Goal: Task Accomplishment & Management: Manage account settings

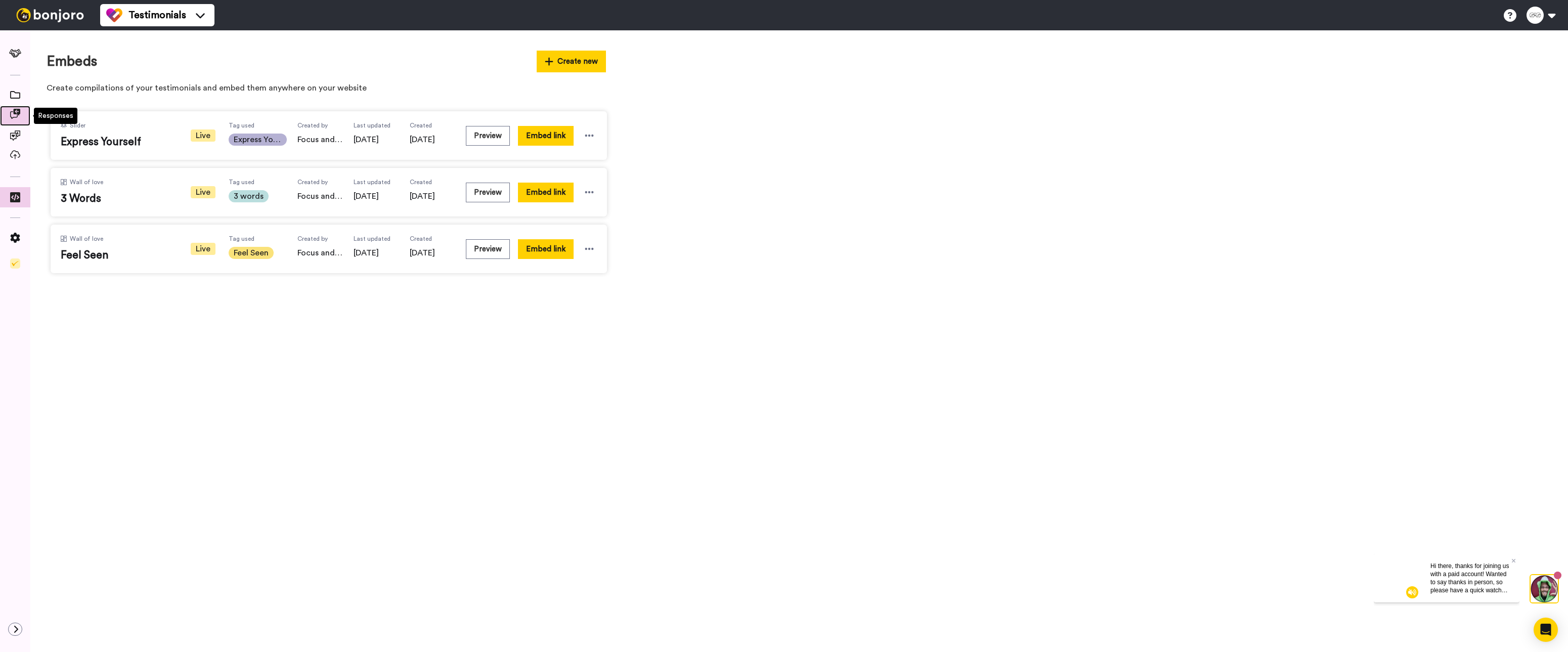
click at [16, 119] on icon at bounding box center [15, 114] width 10 height 10
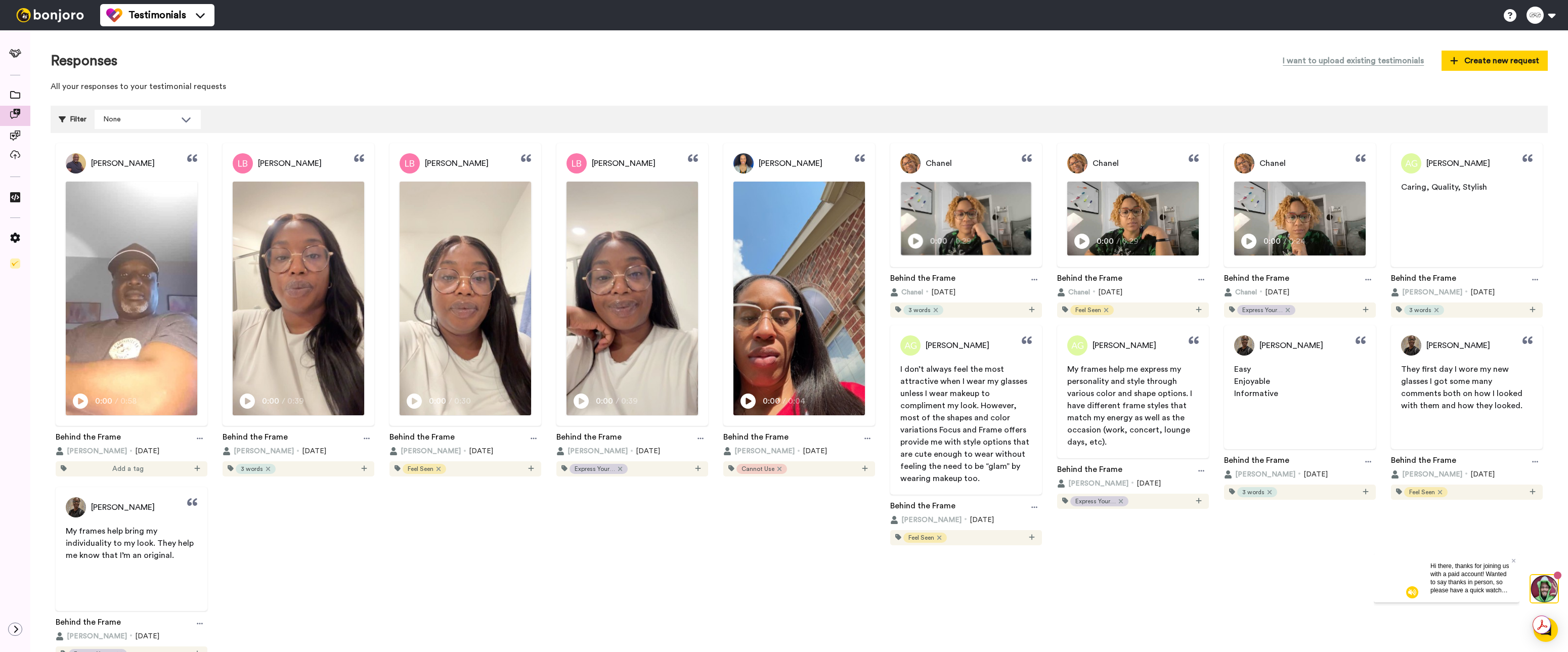
click at [908, 236] on icon at bounding box center [915, 241] width 15 height 15
click at [1081, 236] on icon at bounding box center [1083, 241] width 15 height 15
click at [1242, 241] on icon "Play/Pause" at bounding box center [1250, 241] width 15 height 19
click at [1294, 223] on video at bounding box center [1300, 218] width 130 height 73
click at [908, 236] on icon at bounding box center [915, 241] width 15 height 15
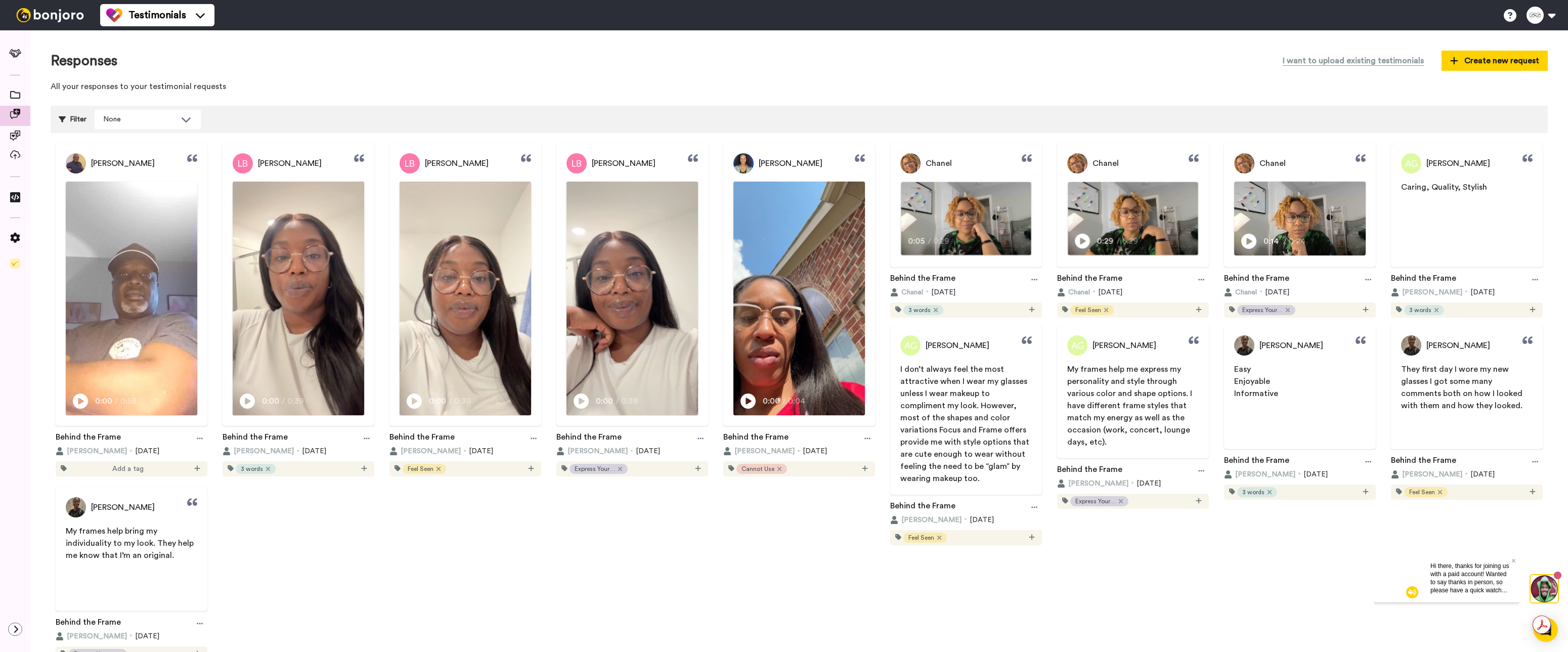
click at [956, 218] on video at bounding box center [966, 218] width 130 height 73
click at [908, 163] on img at bounding box center [910, 163] width 20 height 20
drag, startPoint x: 889, startPoint y: 161, endPoint x: 895, endPoint y: 159, distance: 6.3
click at [890, 160] on div "Chanel" at bounding box center [966, 163] width 152 height 20
click at [900, 159] on img at bounding box center [910, 163] width 20 height 20
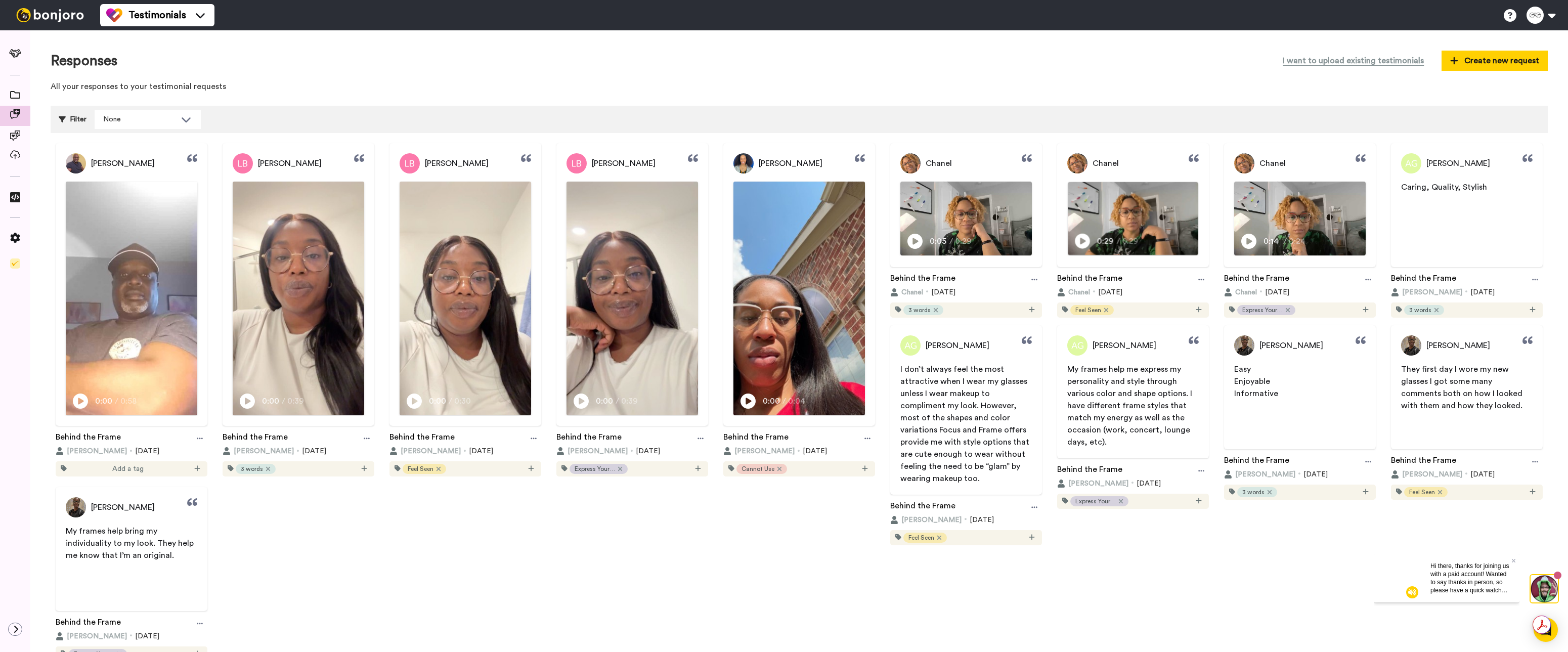
scroll to position [12, 0]
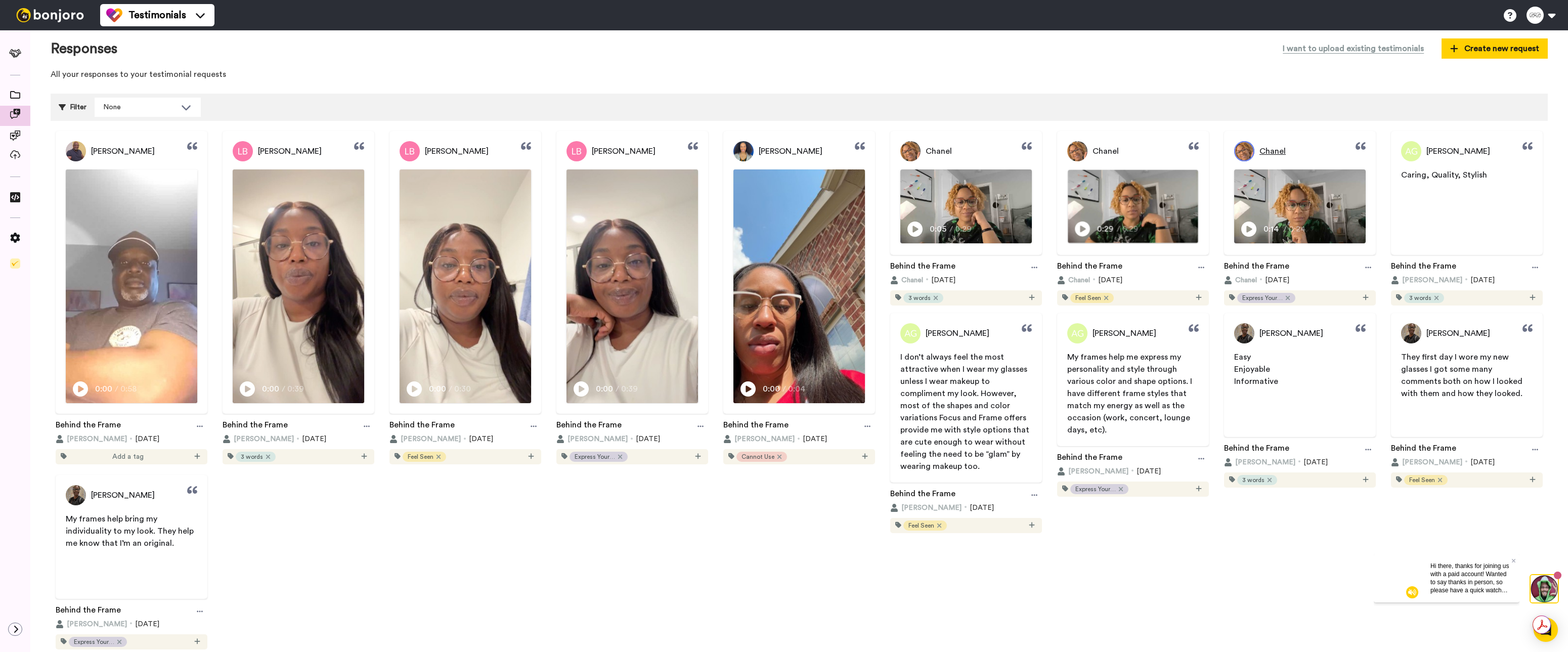
click at [1241, 145] on img at bounding box center [1244, 151] width 20 height 20
click at [1260, 152] on span "Chanel" at bounding box center [1273, 152] width 26 height 12
click at [1261, 153] on span "Chanel" at bounding box center [1273, 152] width 26 height 12
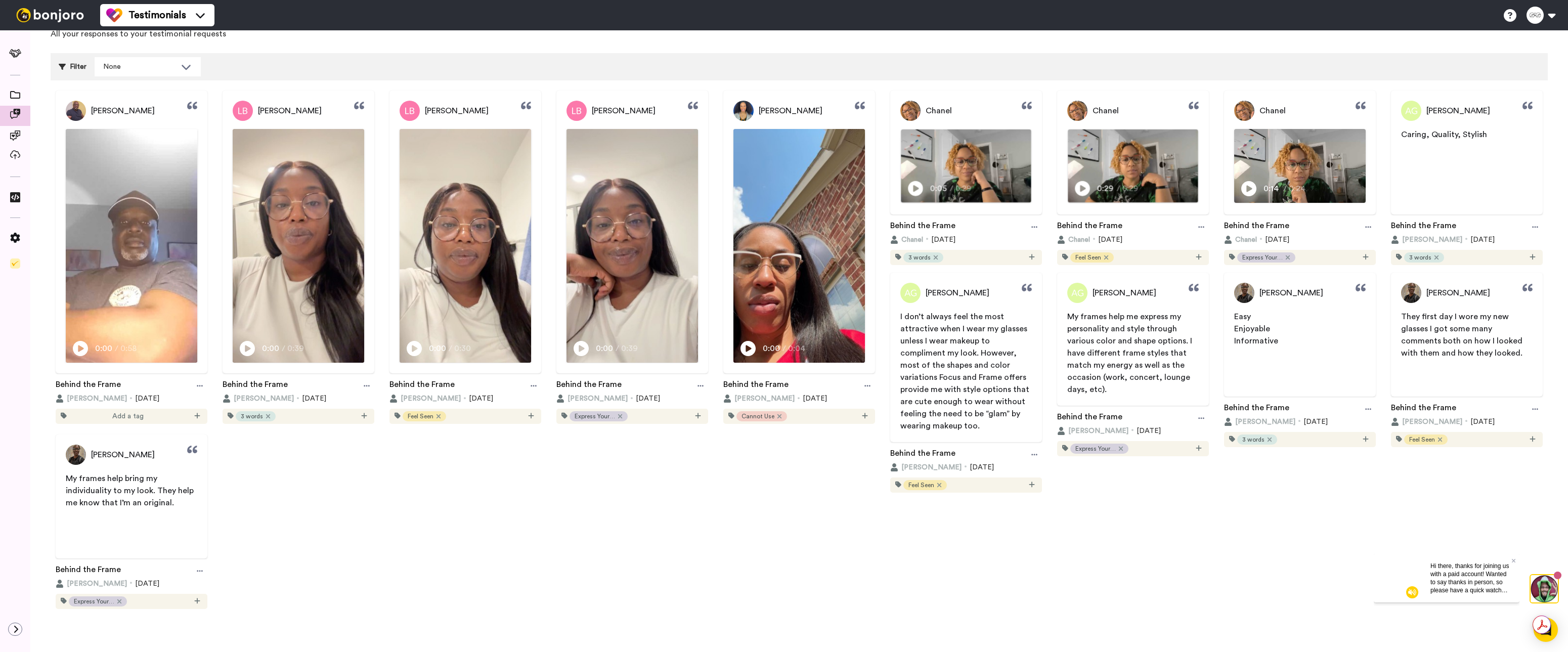
scroll to position [0, 0]
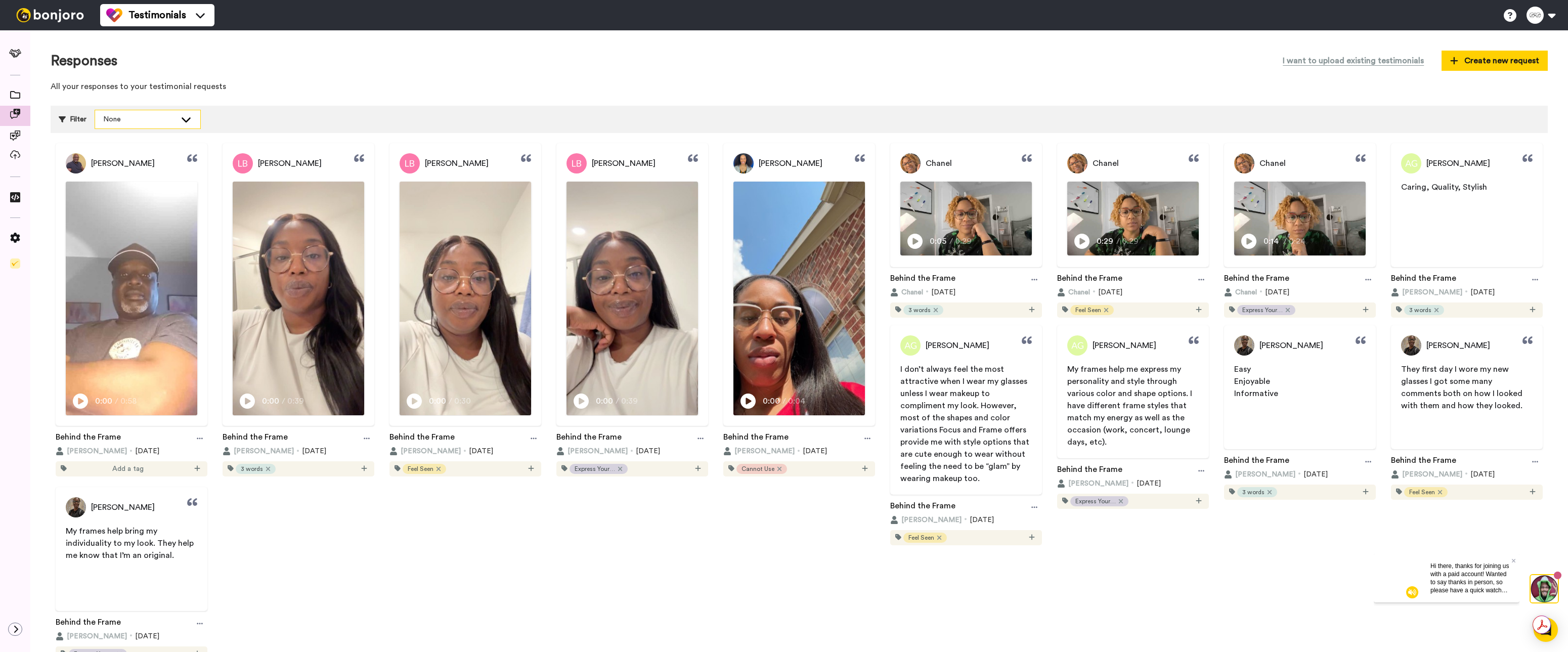
click at [108, 120] on div "None" at bounding box center [140, 119] width 73 height 10
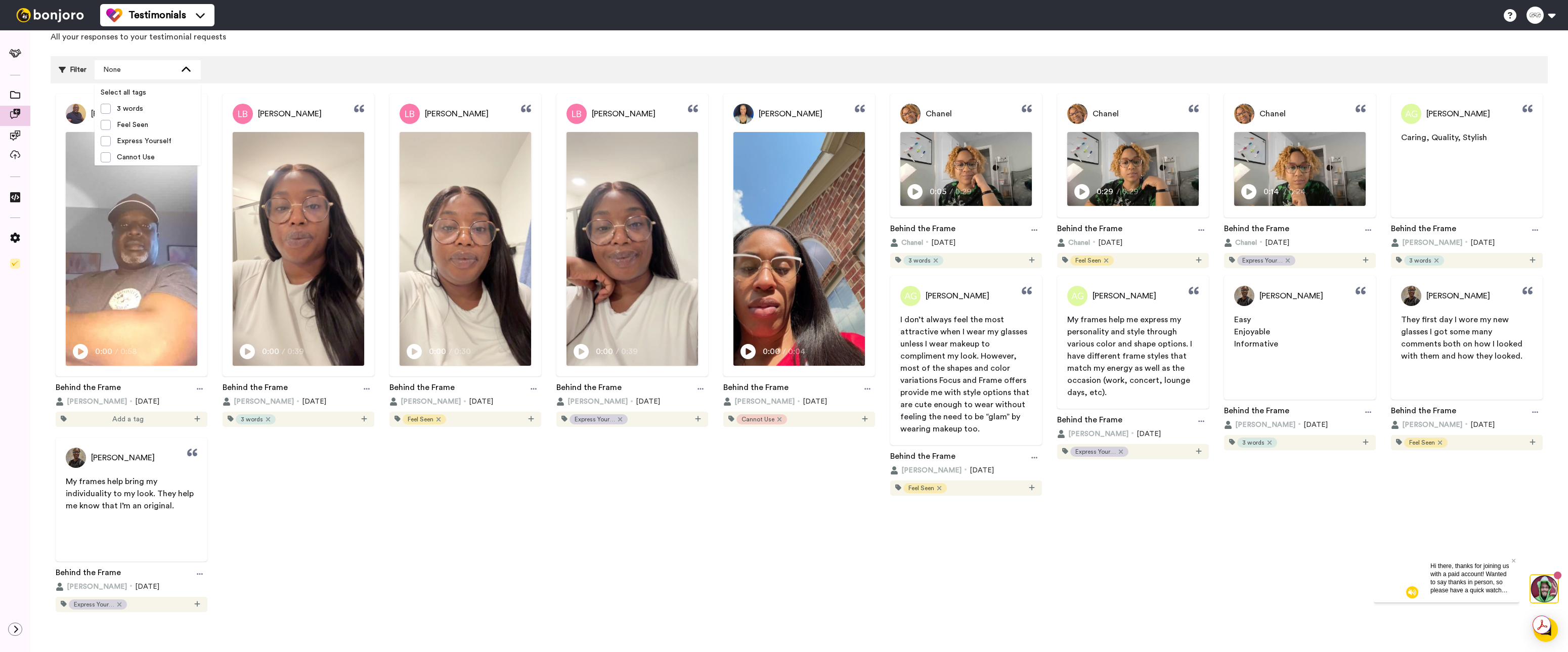
scroll to position [52, 0]
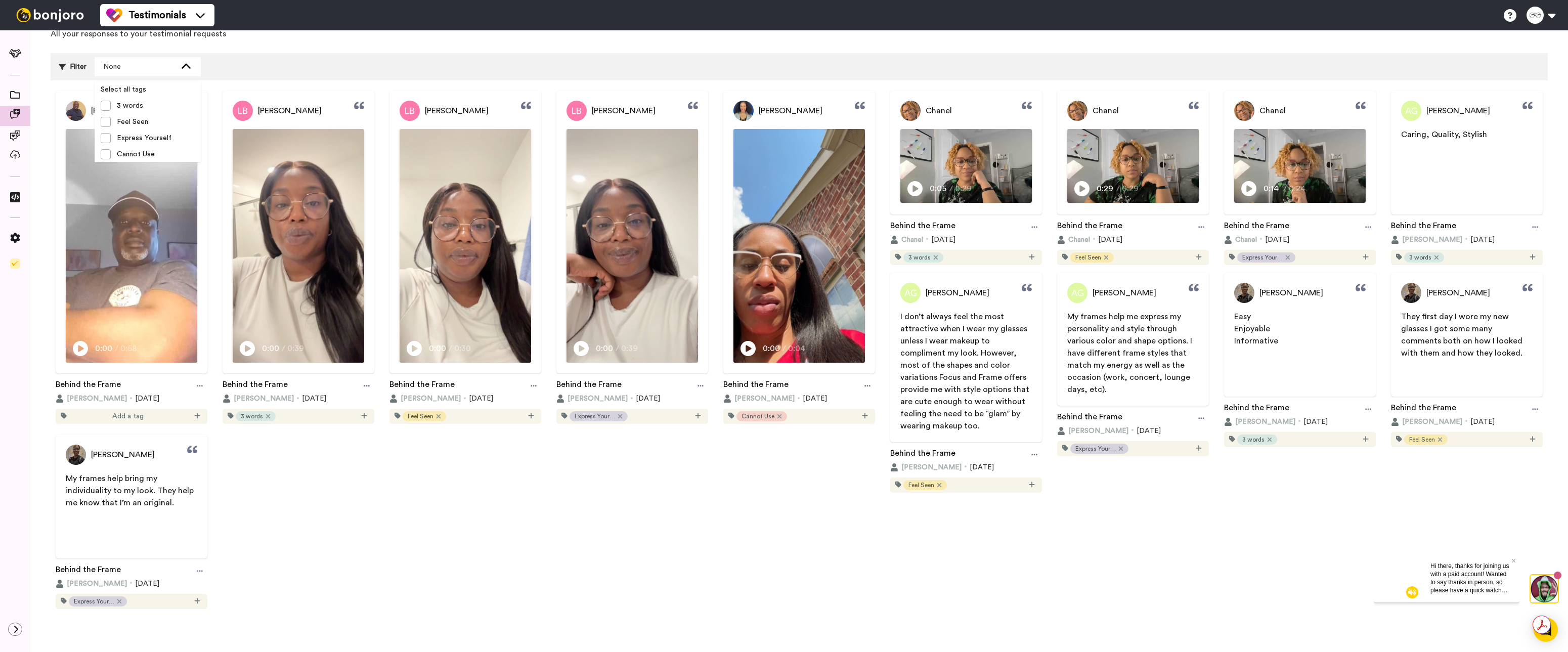
click at [486, 502] on div "Terry McGee Play/Pause 0:00 / 0:58 Behind the Frame Terry McGee 17 days ago Add…" at bounding box center [799, 351] width 1497 height 521
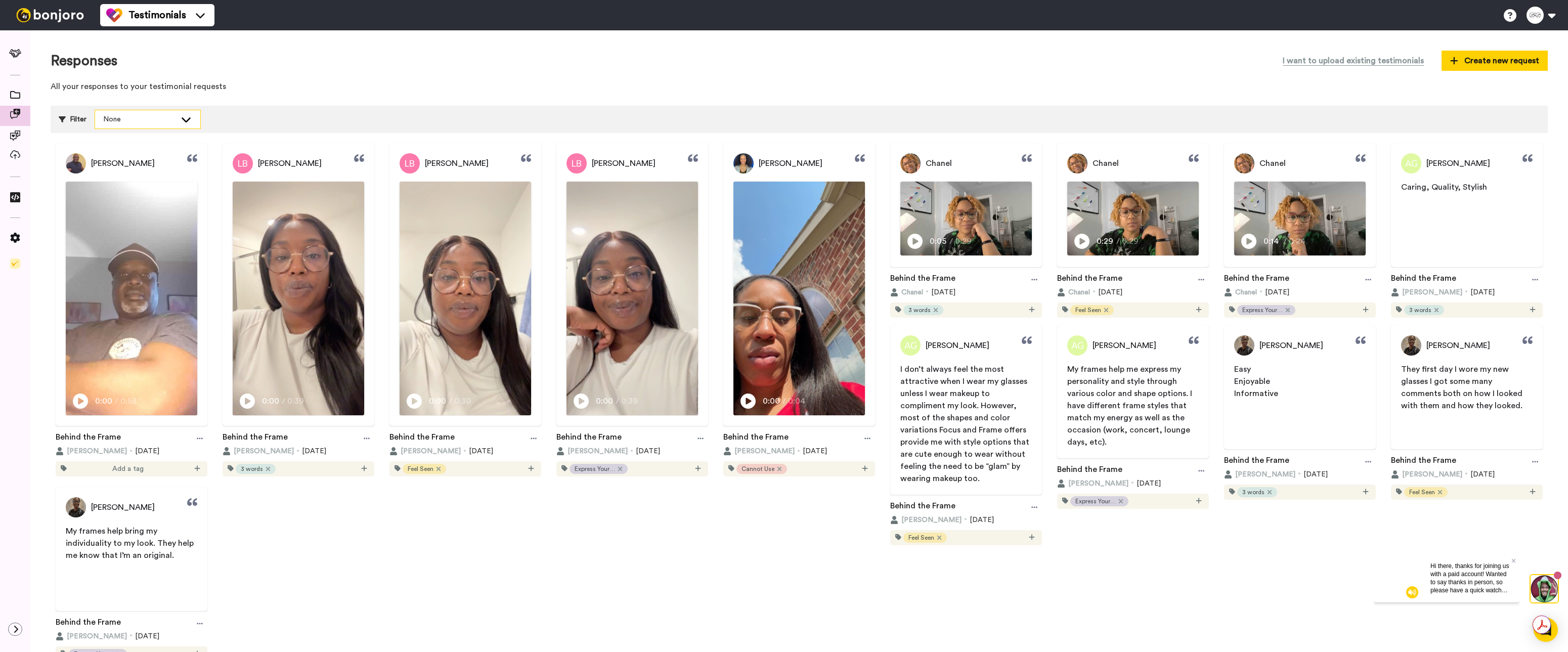
click at [139, 127] on div "None" at bounding box center [147, 119] width 105 height 18
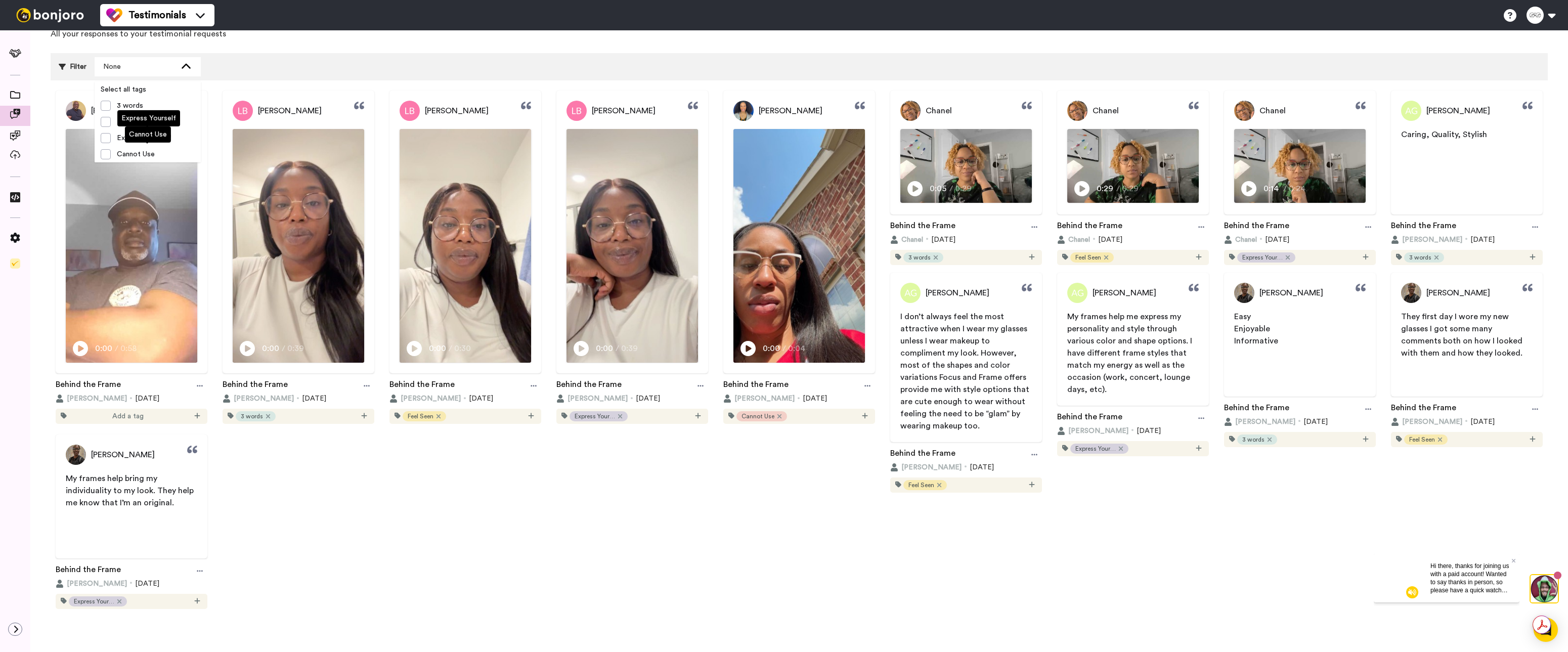
scroll to position [15, 0]
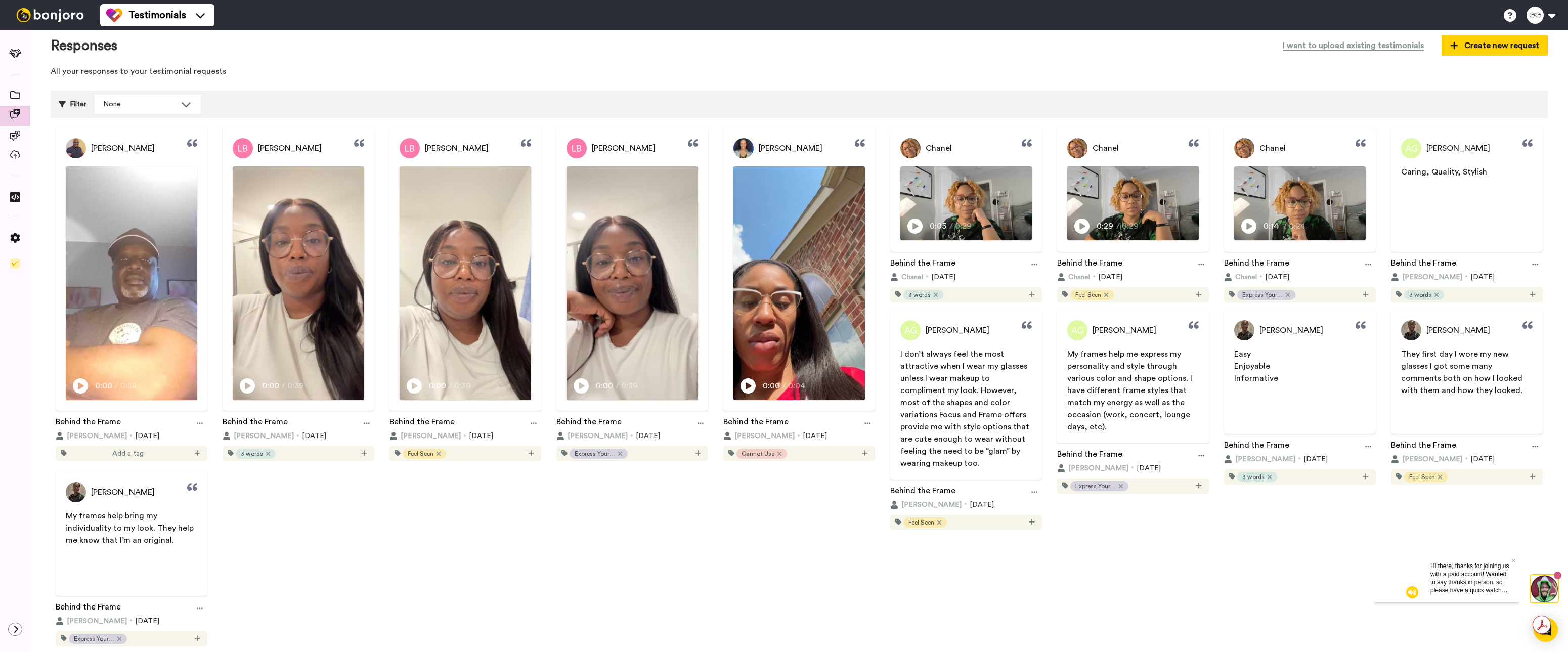
click at [334, 70] on p "All your responses to your testimonial requests" at bounding box center [799, 71] width 1497 height 12
click at [19, 94] on icon at bounding box center [15, 94] width 10 height 8
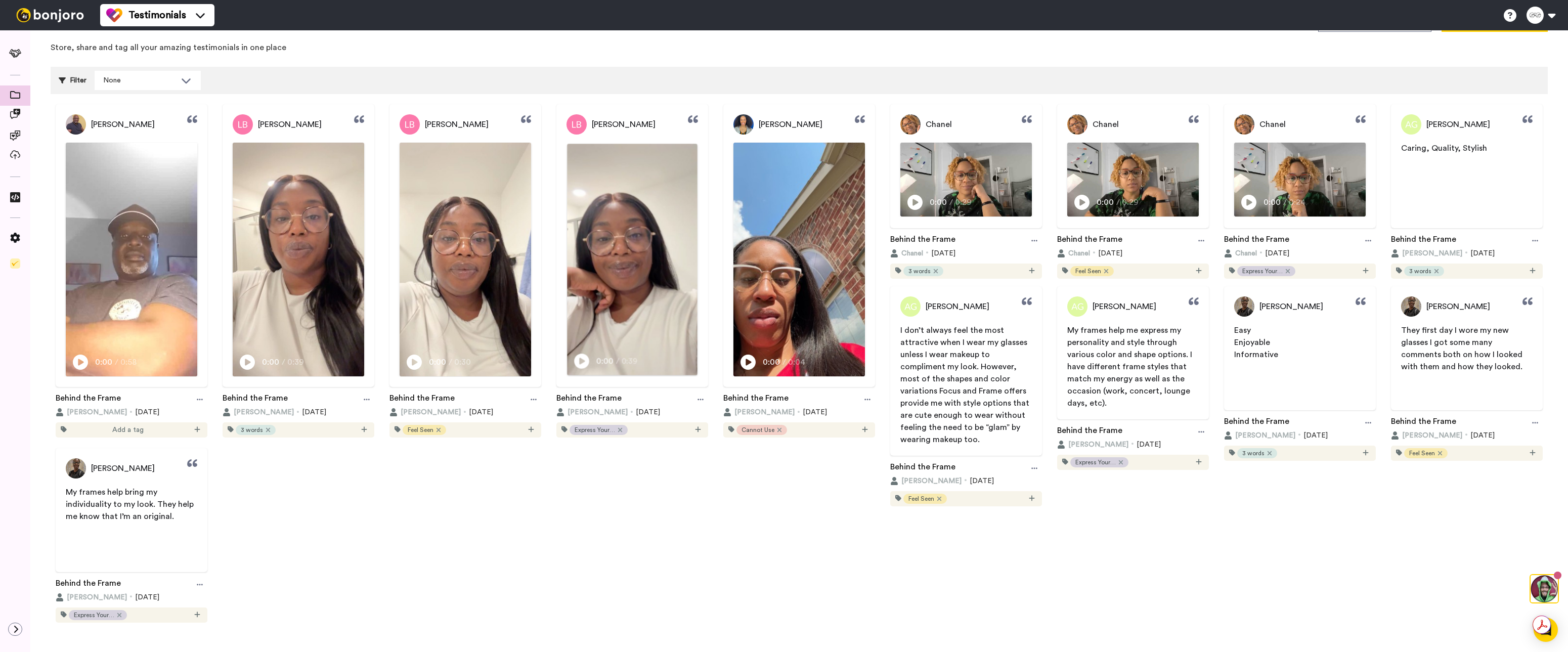
scroll to position [52, 0]
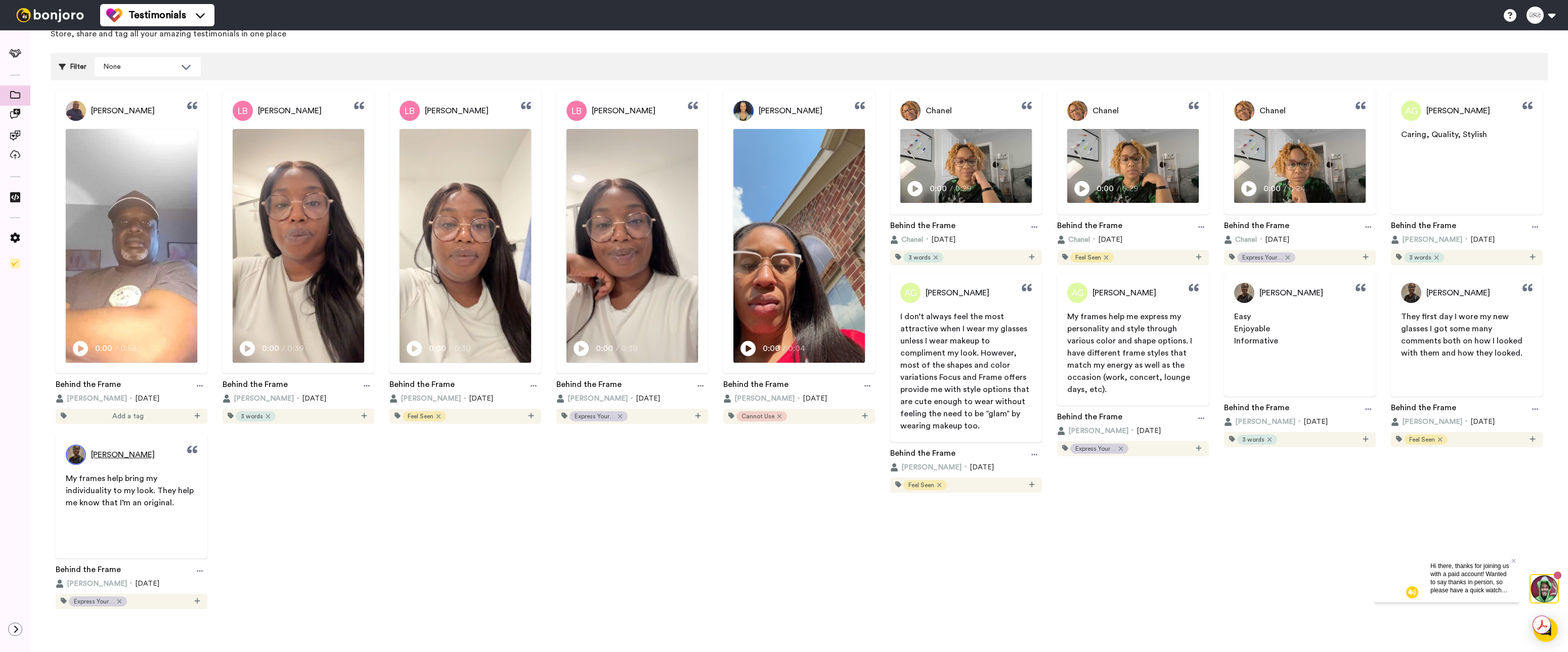
click at [103, 456] on span "Constance Nwosu" at bounding box center [123, 455] width 63 height 12
click at [89, 456] on link "Constance Nwosu" at bounding box center [110, 454] width 89 height 20
click at [83, 457] on img at bounding box center [75, 454] width 20 height 20
drag, startPoint x: 159, startPoint y: 454, endPoint x: 88, endPoint y: 449, distance: 71.2
click at [88, 449] on div "[PERSON_NAME]" at bounding box center [132, 454] width 152 height 20
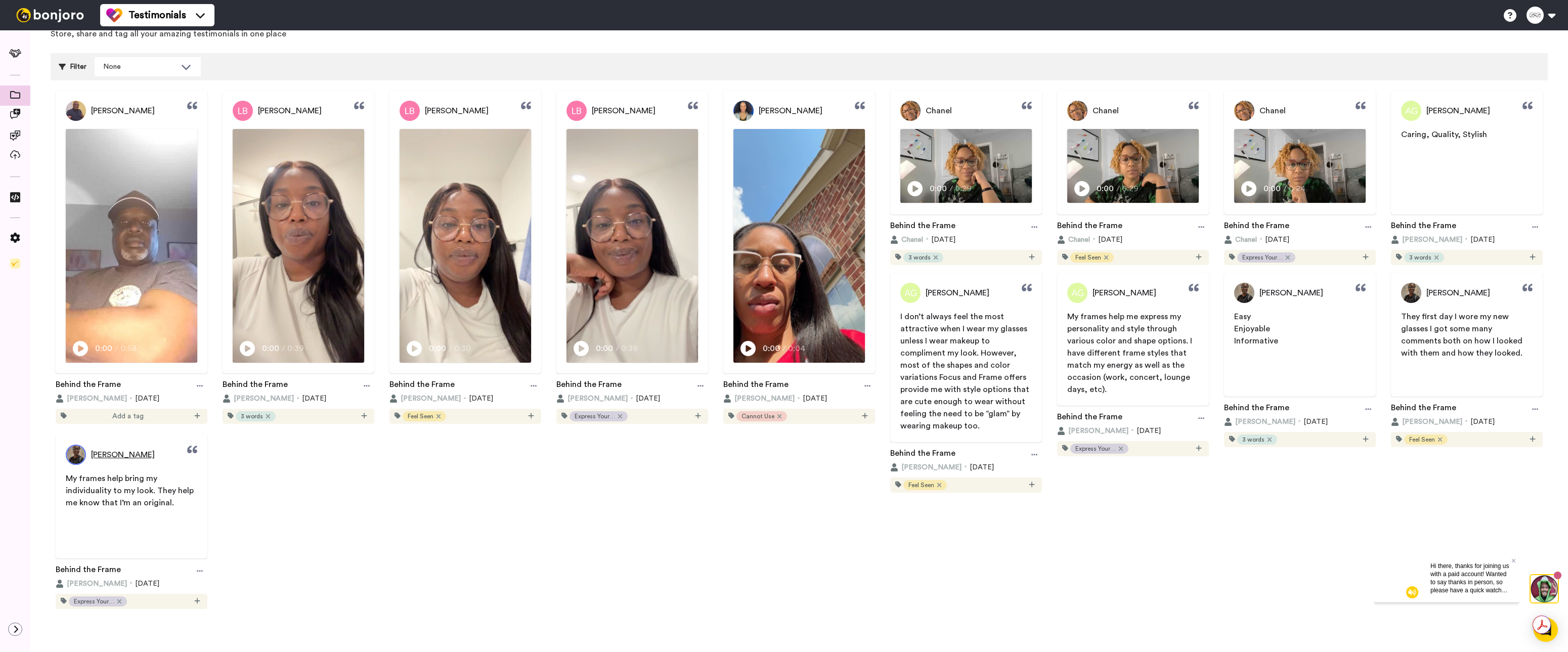
copy link "[PERSON_NAME]"
click at [85, 482] on span "My frames help bring my individuality to my look. They help me know that I’m an…" at bounding box center [130, 490] width 130 height 32
drag, startPoint x: 64, startPoint y: 477, endPoint x: 173, endPoint y: 501, distance: 111.6
click at [173, 501] on span "My frames help bring my individuality to my look. They help me know that I’m an…" at bounding box center [132, 491] width 152 height 37
copy span "My frames help bring my individuality to my look. They help me know that I’m an…"
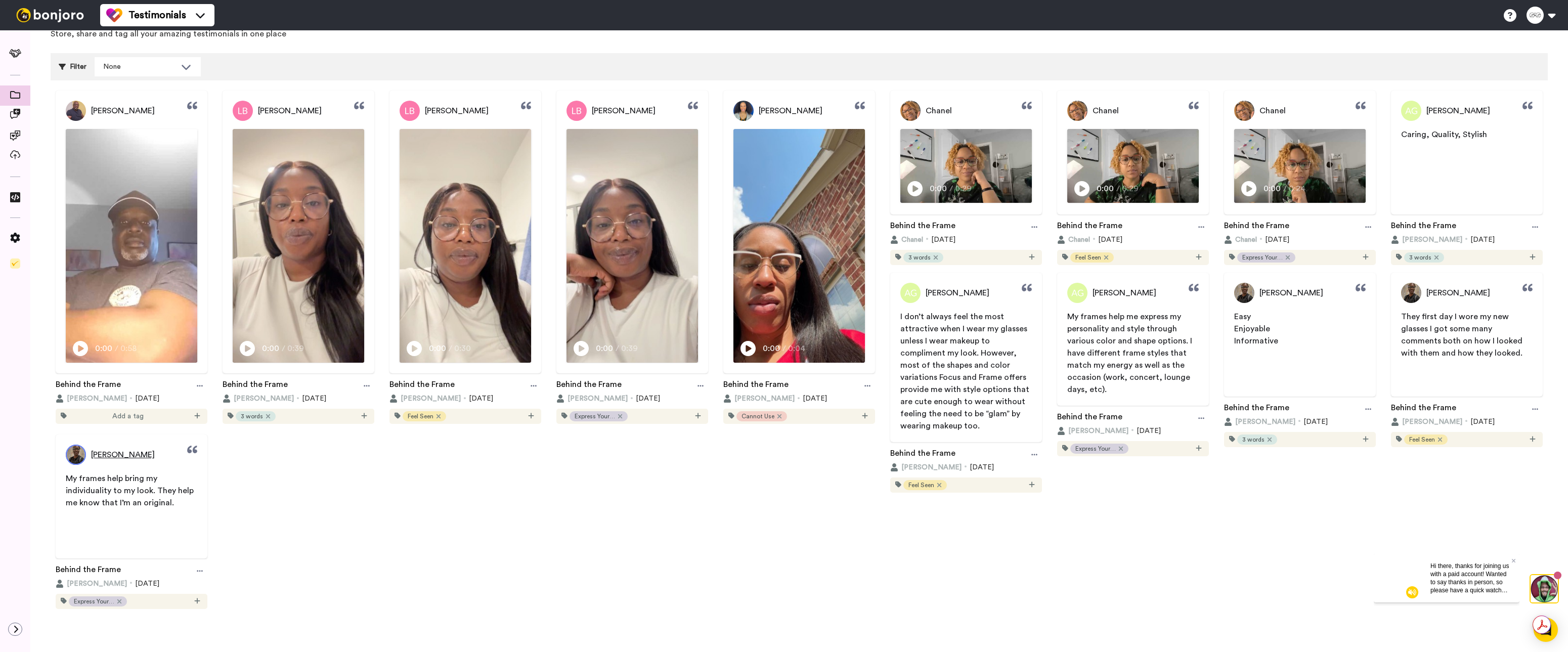
click at [119, 449] on span "[PERSON_NAME]" at bounding box center [123, 455] width 63 height 12
drag, startPoint x: 170, startPoint y: 454, endPoint x: 94, endPoint y: 456, distance: 76.0
click at [94, 456] on div "[PERSON_NAME]" at bounding box center [132, 454] width 152 height 20
copy span "[PERSON_NAME]"
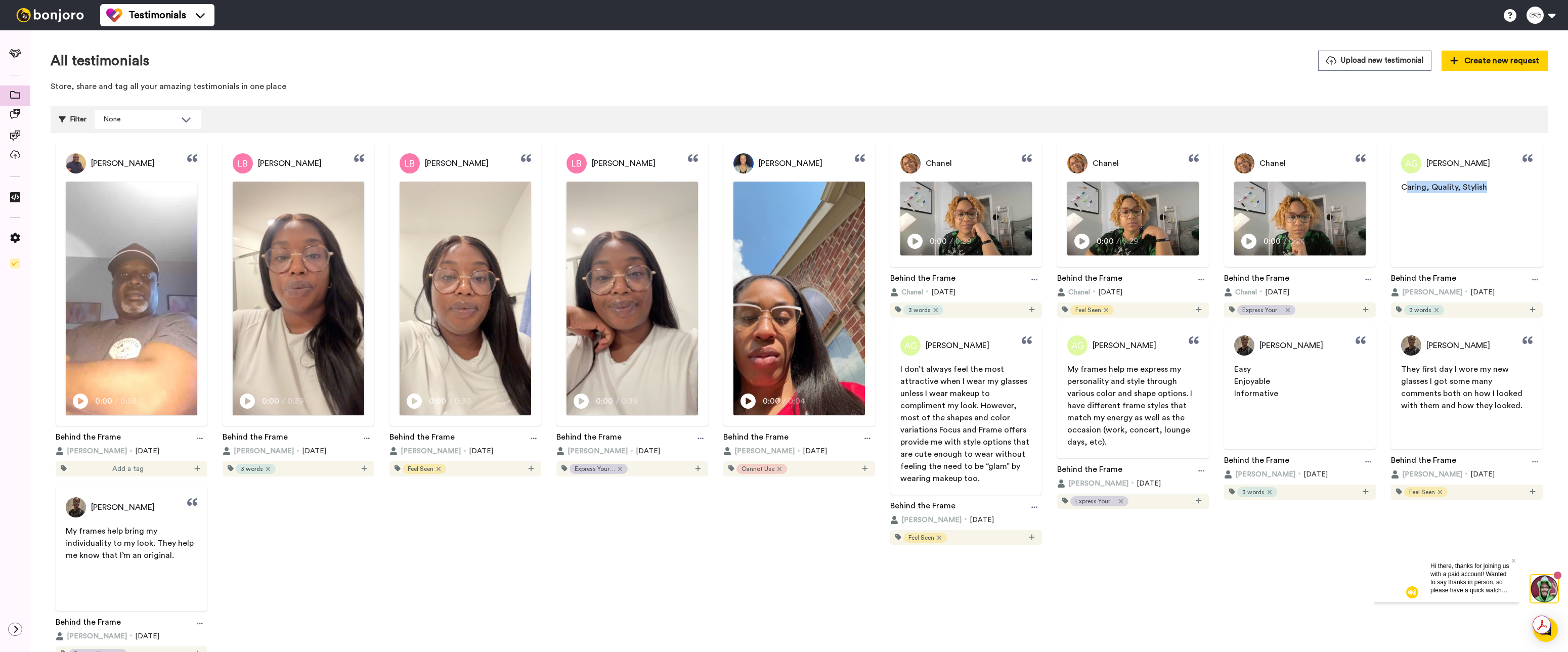
click at [1482, 186] on p "Caring, Quality, Stylish" at bounding box center [1467, 187] width 132 height 12
click at [1447, 186] on span "Caring, Quality, Stylish" at bounding box center [1444, 187] width 86 height 8
drag, startPoint x: 1396, startPoint y: 188, endPoint x: 1481, endPoint y: 189, distance: 85.0
click at [1481, 189] on p "Caring, Quality, Stylish" at bounding box center [1467, 187] width 132 height 12
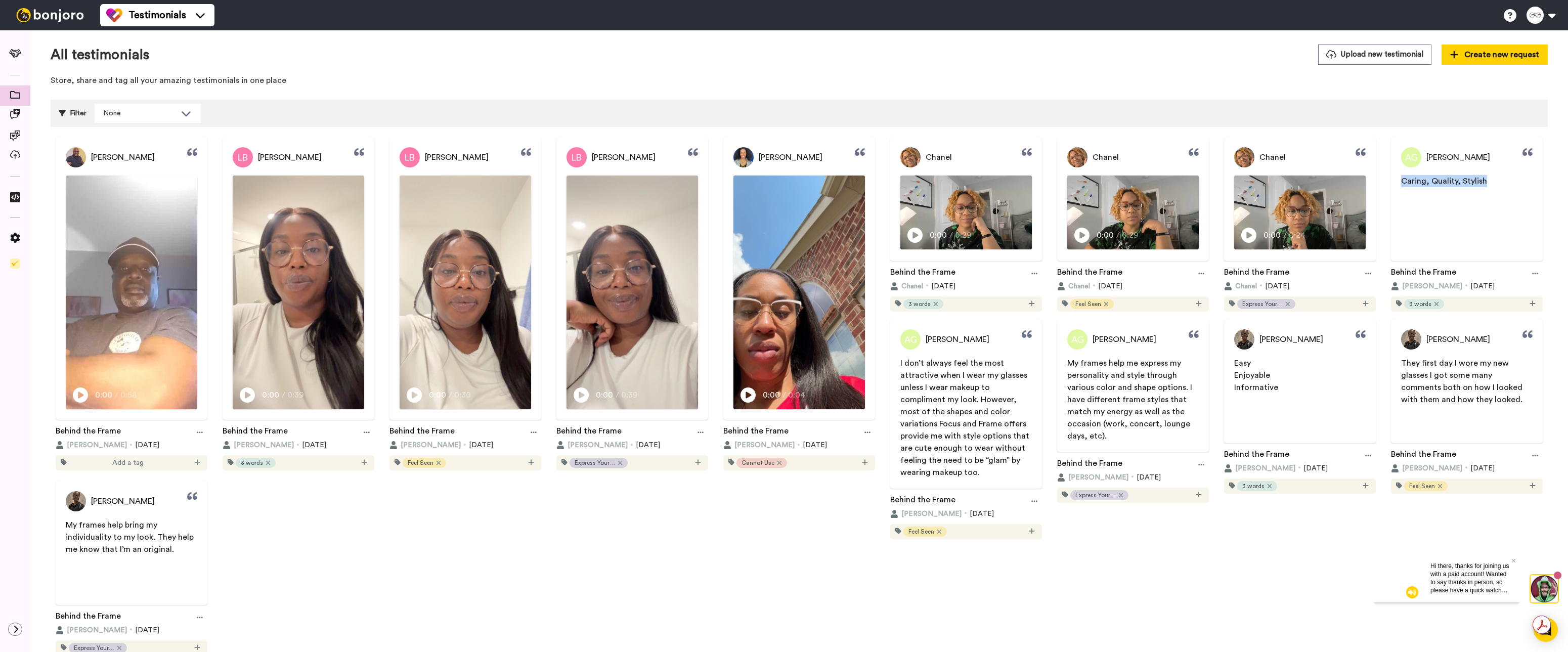
copy span "Caring, Quality, Stylish"
drag, startPoint x: 1419, startPoint y: 157, endPoint x: 1455, endPoint y: 153, distance: 36.2
click at [1455, 153] on span "[PERSON_NAME]" at bounding box center [1458, 157] width 63 height 12
copy span "[PERSON_NAME]"
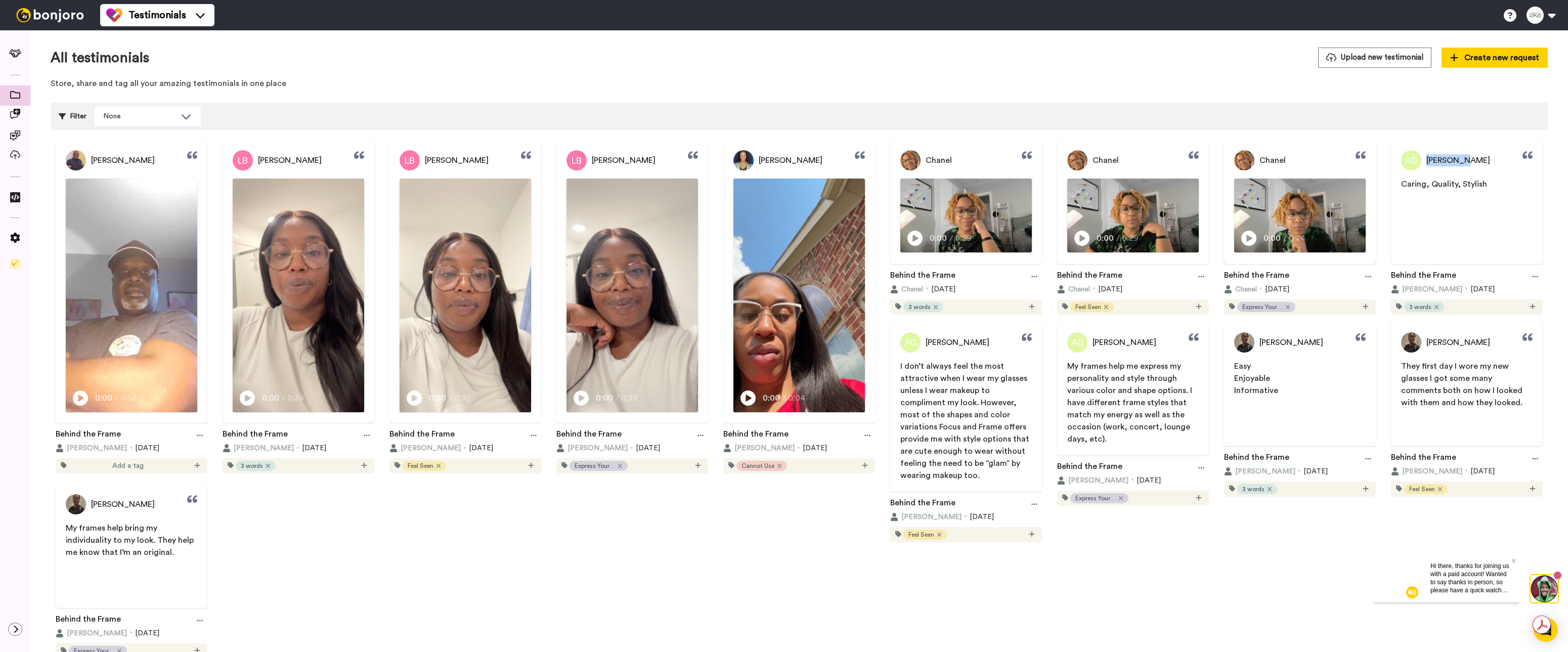
scroll to position [0, 0]
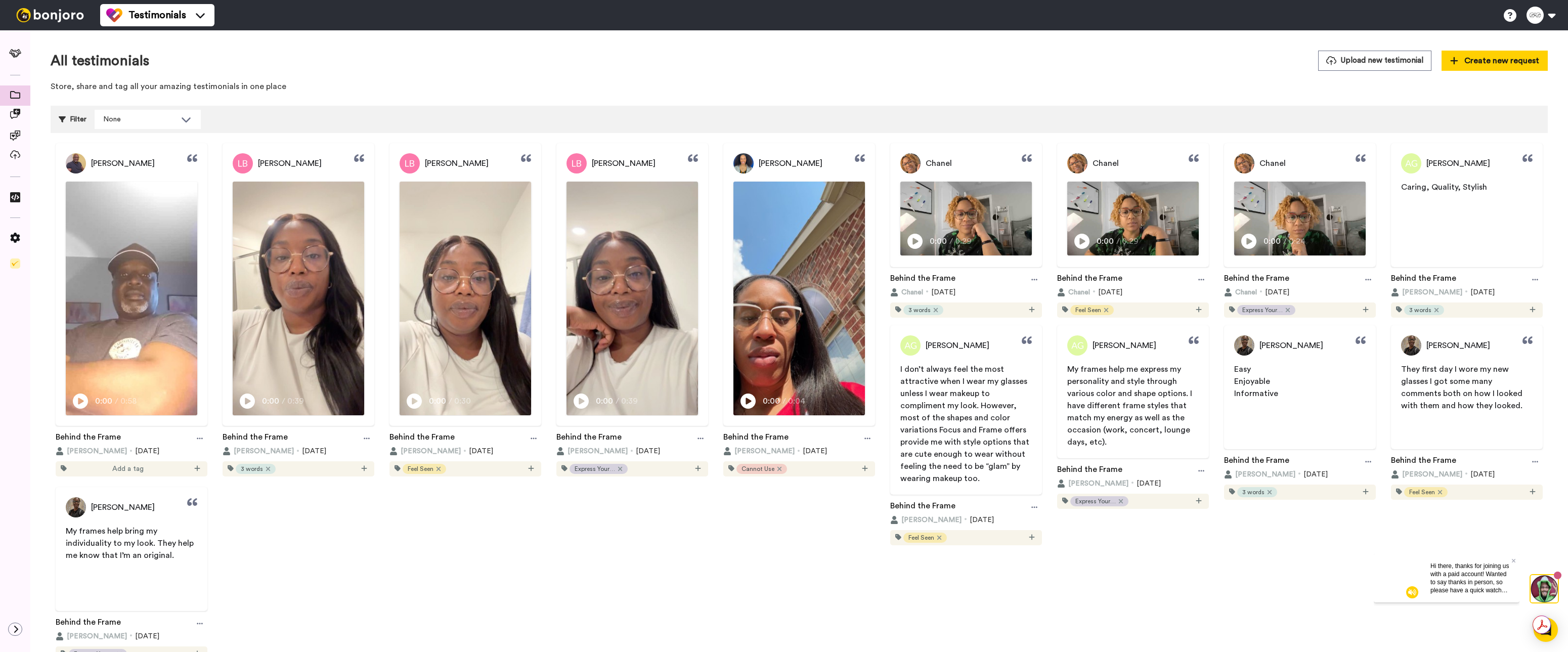
click at [1278, 394] on p "Informative" at bounding box center [1300, 394] width 132 height 12
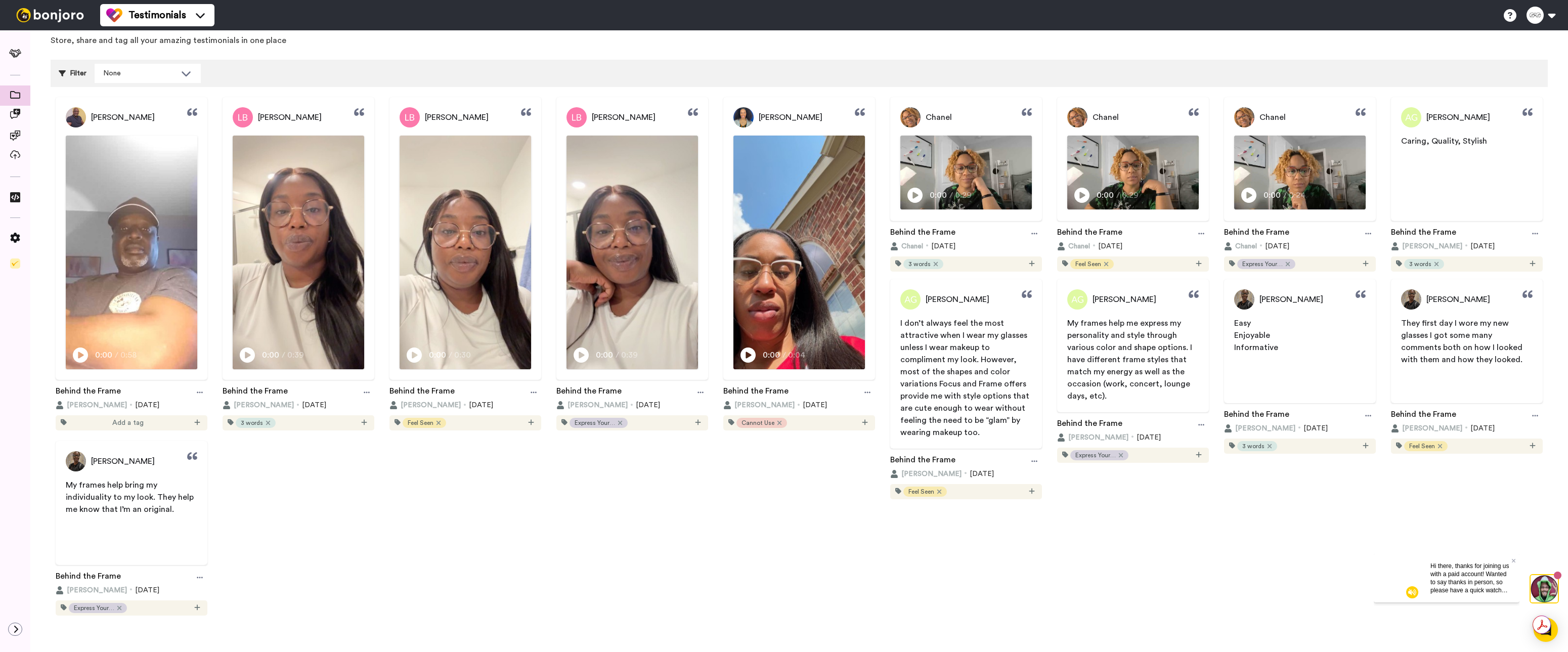
scroll to position [52, 0]
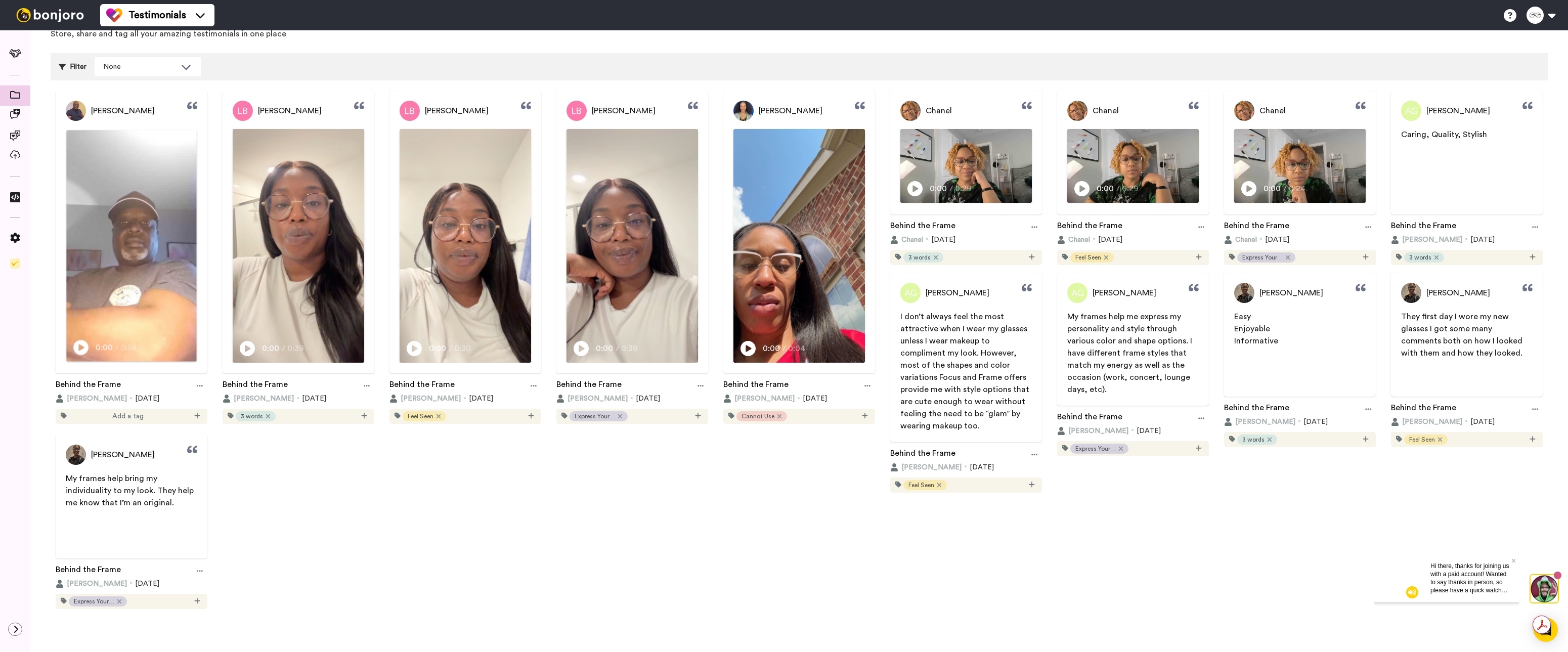
click at [79, 344] on icon "Play/Pause" at bounding box center [81, 347] width 15 height 19
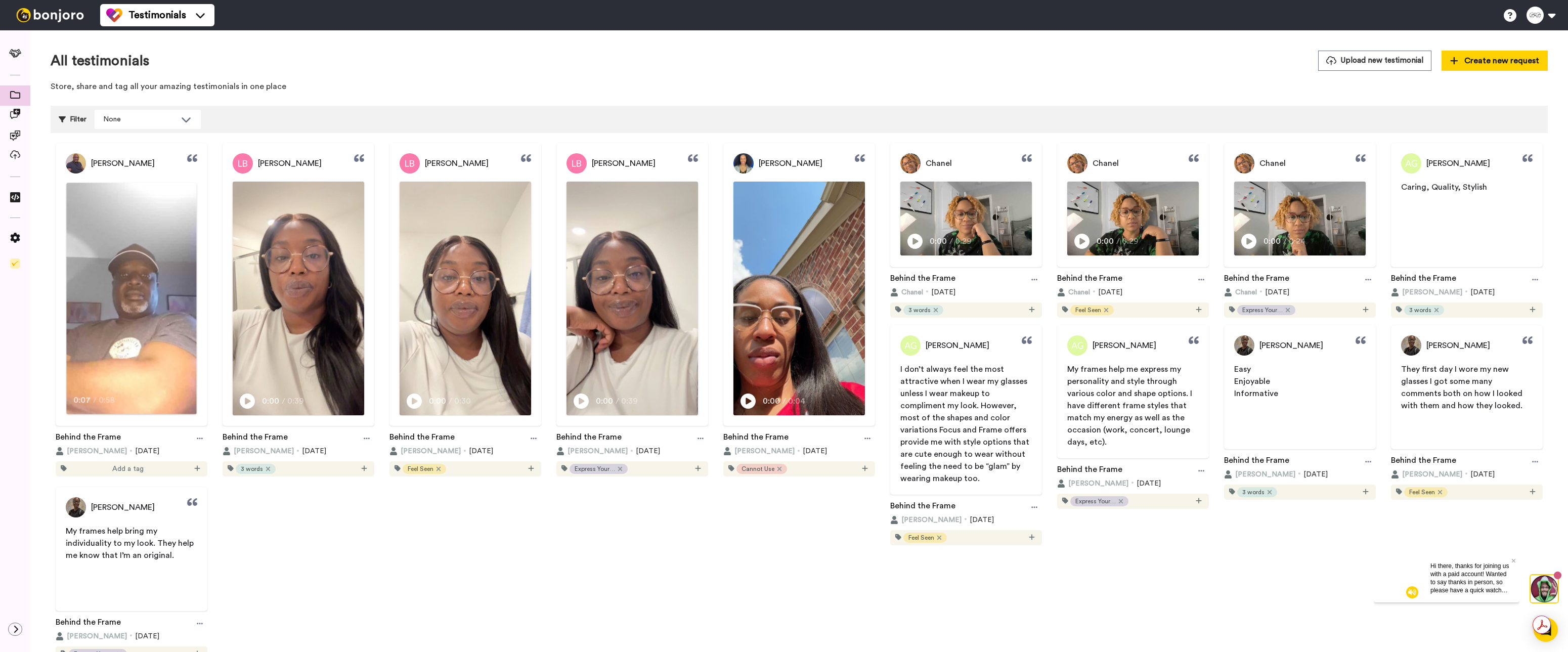
scroll to position [34, 0]
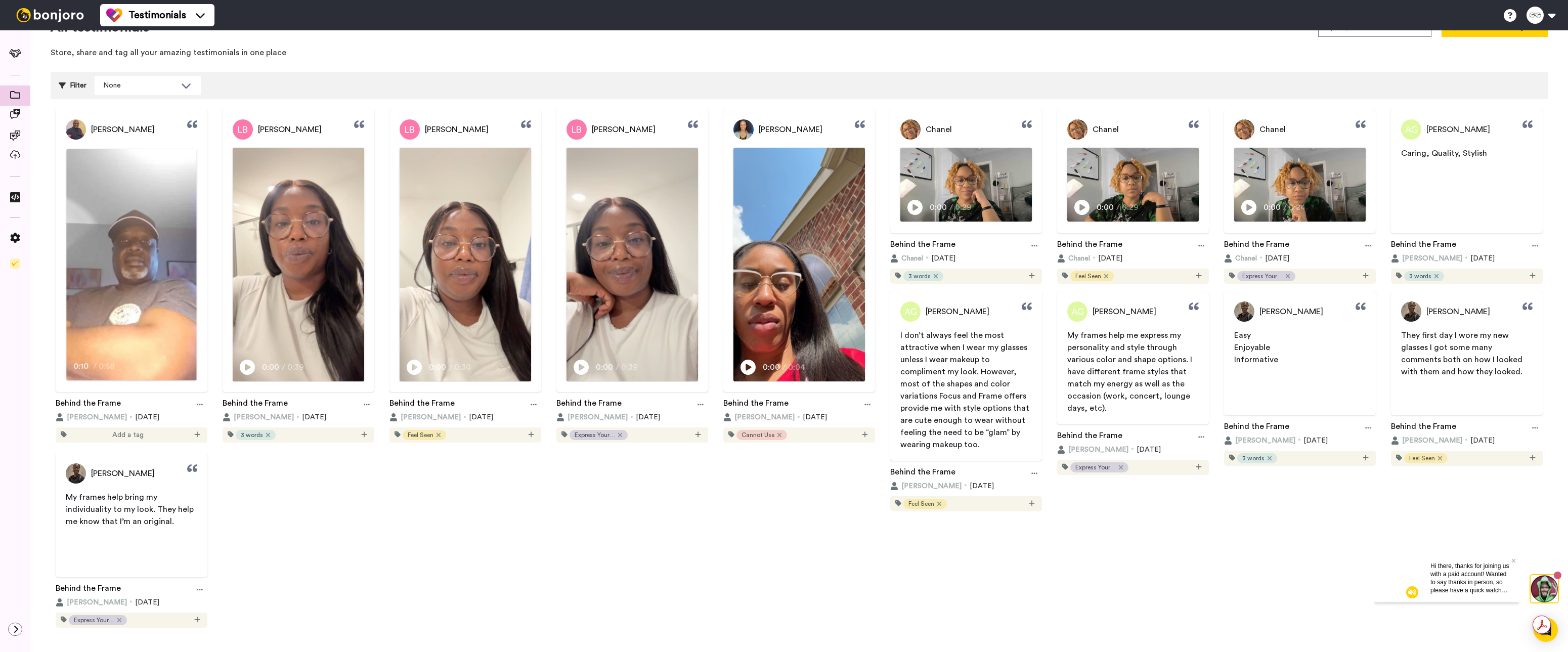
click at [100, 354] on video at bounding box center [131, 265] width 130 height 232
click at [912, 207] on icon "Play/Pause" at bounding box center [915, 207] width 15 height 19
click at [963, 185] on video at bounding box center [966, 185] width 130 height 73
click at [1032, 244] on icon at bounding box center [1035, 246] width 6 height 7
click at [1007, 265] on span "Edit thumbnail" at bounding box center [1017, 265] width 45 height 10
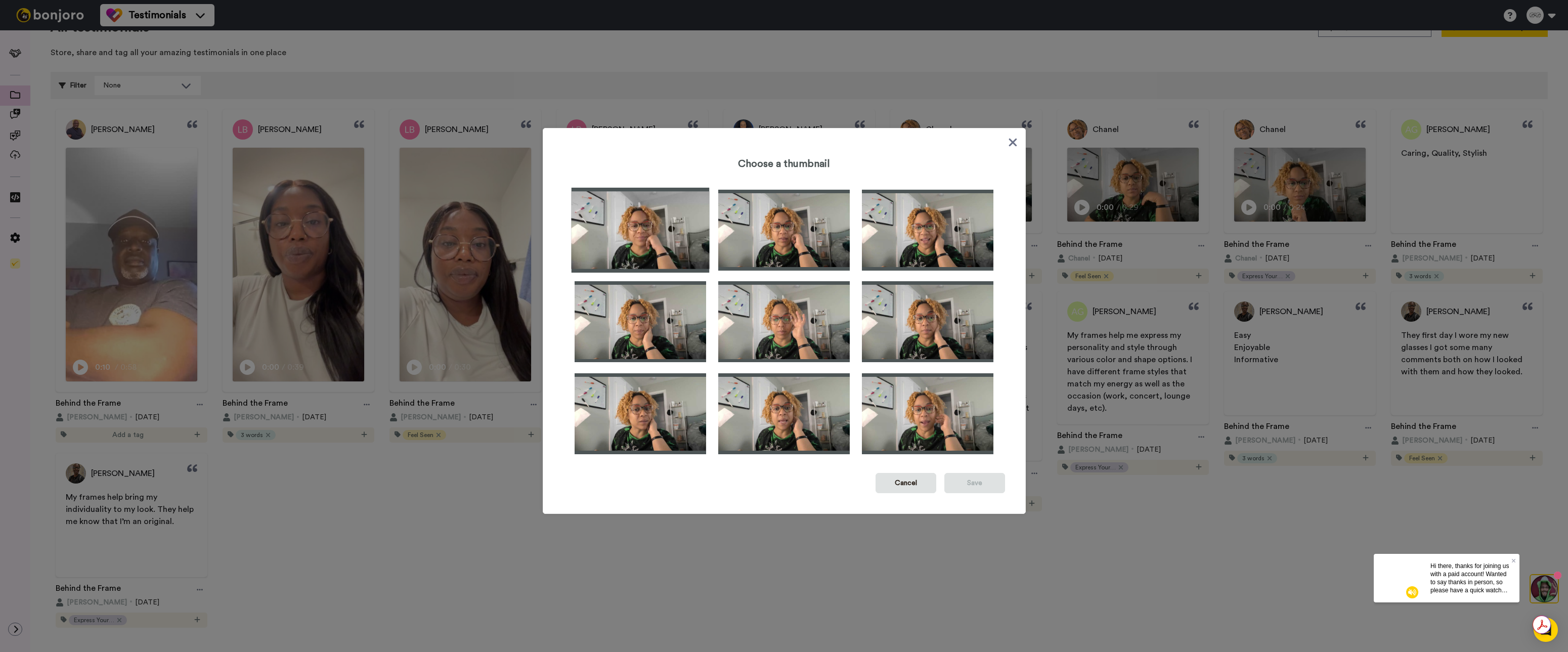
click at [656, 236] on img at bounding box center [640, 230] width 138 height 85
click at [979, 481] on button "Save" at bounding box center [975, 482] width 61 height 20
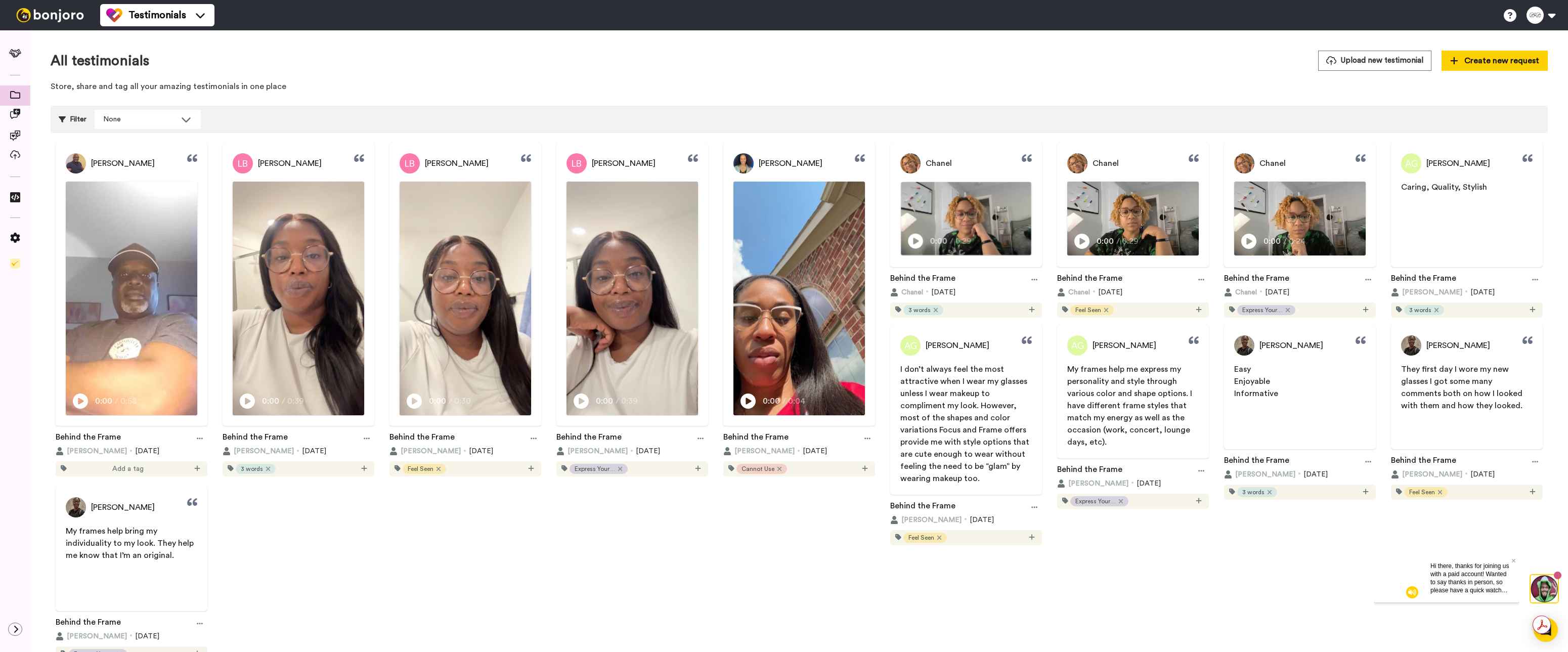
click at [913, 241] on icon "Play/Pause" at bounding box center [915, 241] width 15 height 19
click at [927, 229] on video at bounding box center [966, 218] width 130 height 73
click at [913, 240] on icon "Play/Pause" at bounding box center [915, 241] width 15 height 19
click at [911, 241] on span "0:06" at bounding box center [915, 241] width 19 height 12
click at [1085, 243] on div "Play/Pause 0:00 / 0:29" at bounding box center [1108, 241] width 65 height 14
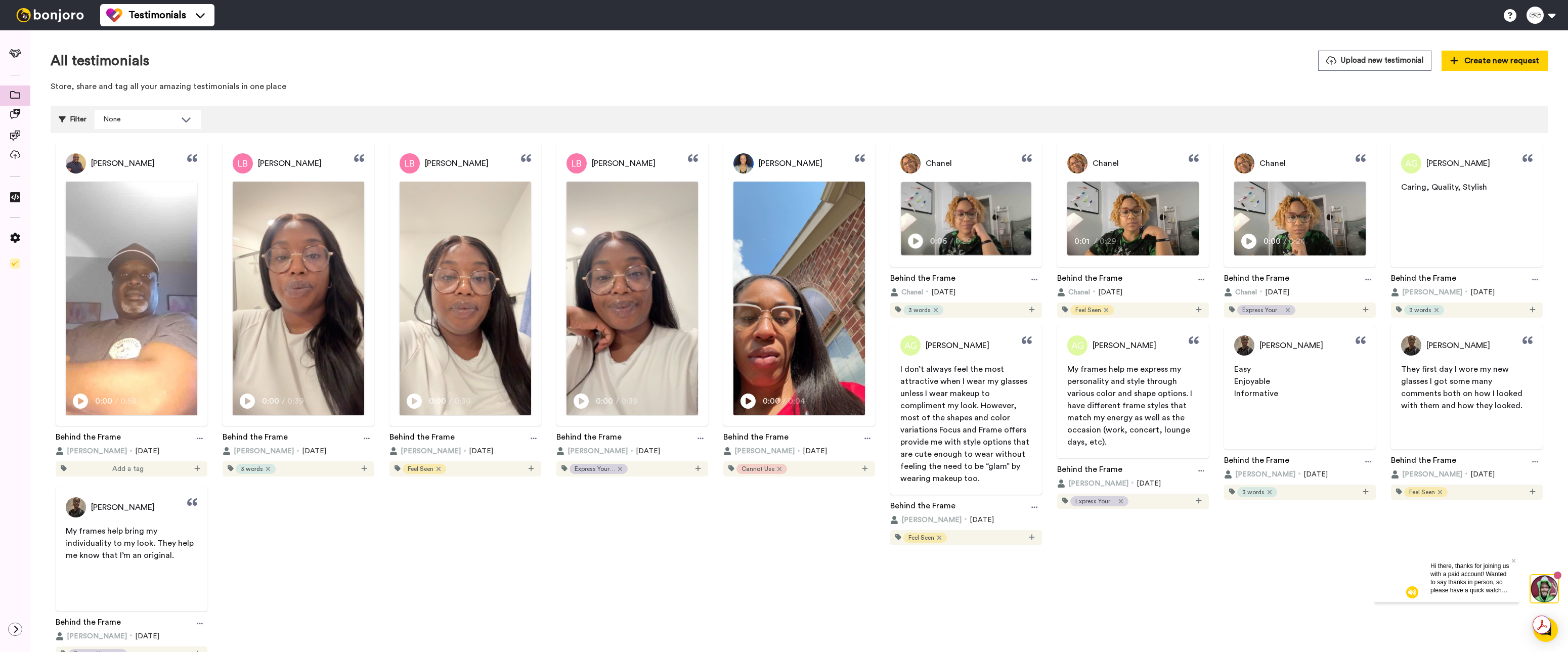
click at [915, 243] on icon at bounding box center [915, 241] width 15 height 15
click at [913, 242] on span "0:07" at bounding box center [916, 241] width 18 height 12
click at [1077, 239] on span "0:03" at bounding box center [1083, 241] width 18 height 12
click at [955, 238] on span "0:29" at bounding box center [964, 241] width 18 height 12
drag, startPoint x: 949, startPoint y: 243, endPoint x: 959, endPoint y: 244, distance: 10.0
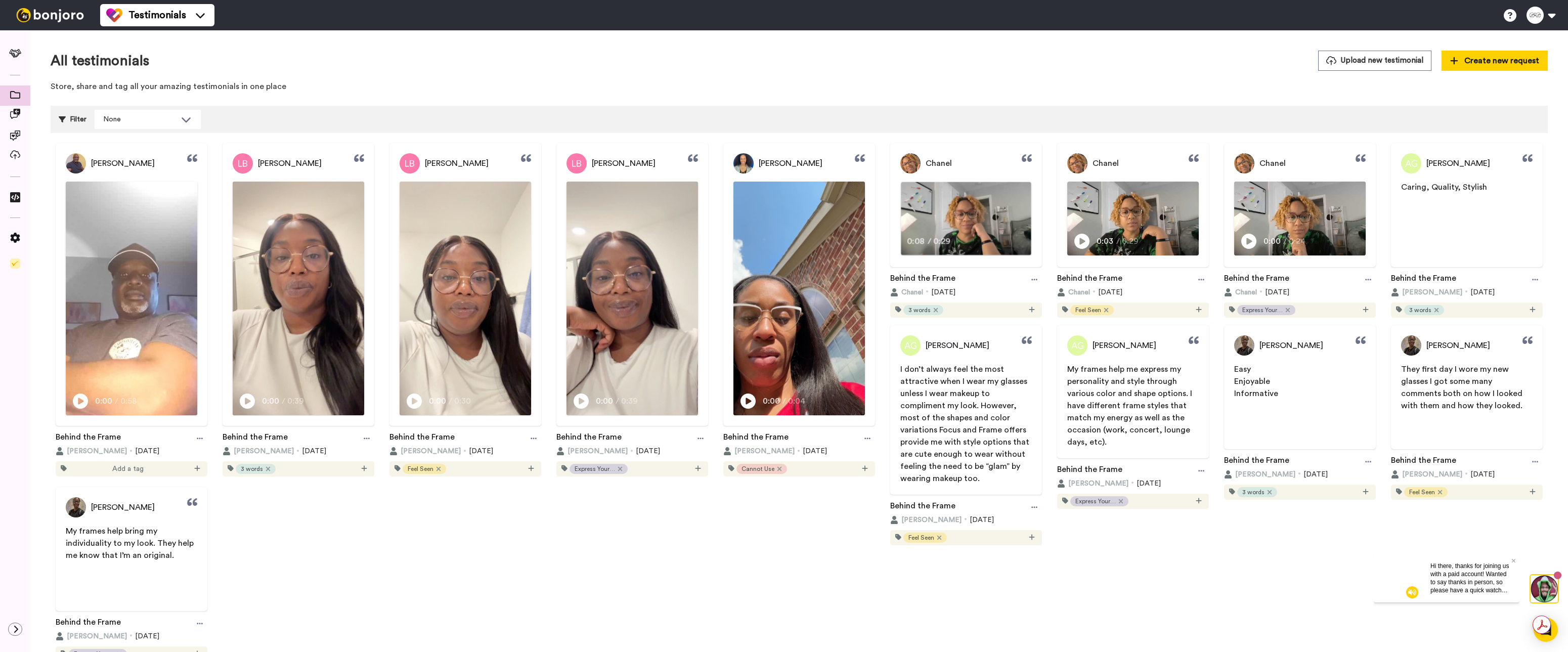
click at [949, 243] on div "0:08 / 0:29" at bounding box center [966, 245] width 130 height 21
click at [908, 241] on icon at bounding box center [915, 241] width 15 height 15
click at [147, 221] on img at bounding box center [131, 298] width 130 height 232
click at [134, 359] on video at bounding box center [131, 298] width 130 height 232
click at [307, 316] on img at bounding box center [298, 298] width 130 height 232
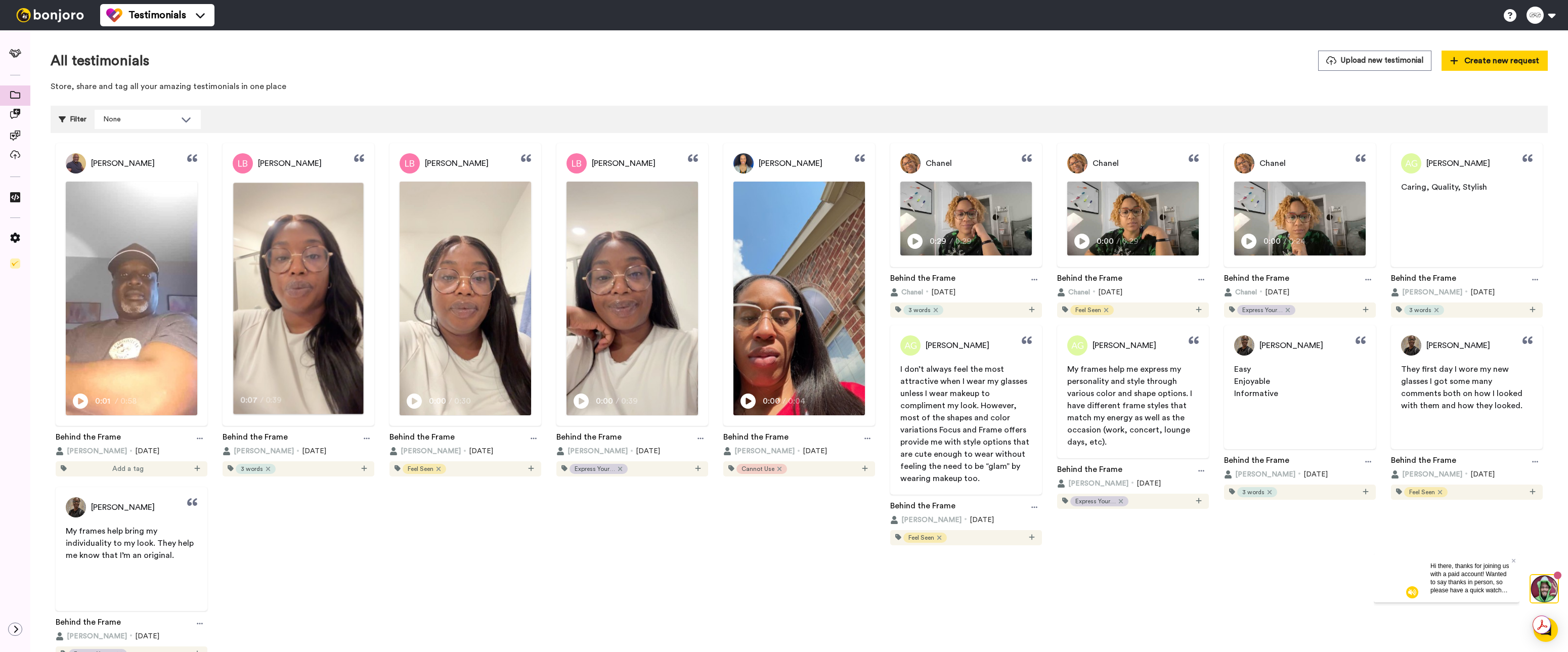
click at [307, 354] on video at bounding box center [298, 298] width 130 height 232
click at [478, 330] on img at bounding box center [465, 298] width 130 height 232
click at [509, 356] on video at bounding box center [465, 298] width 130 height 232
click at [632, 354] on img at bounding box center [632, 298] width 130 height 232
click at [570, 387] on video at bounding box center [632, 298] width 130 height 232
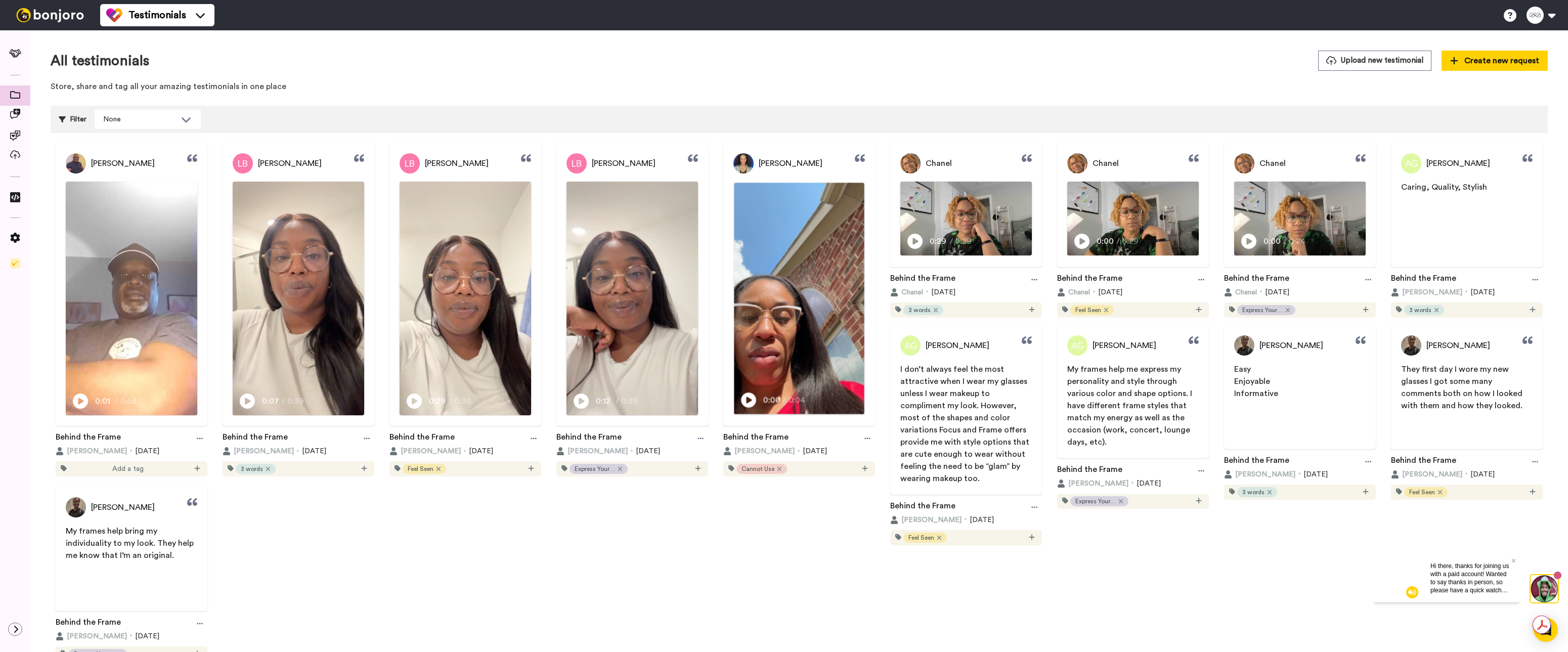
click at [795, 338] on img at bounding box center [799, 298] width 130 height 232
click at [866, 439] on icon at bounding box center [867, 438] width 6 height 7
click at [767, 583] on div "Terry McGee Play/Pause 0:01 / 0:58 Behind the Frame Terry McGee 17 days ago Add…" at bounding box center [799, 404] width 1497 height 521
click at [1148, 210] on img at bounding box center [1132, 218] width 130 height 73
click at [1143, 221] on video at bounding box center [1132, 218] width 130 height 73
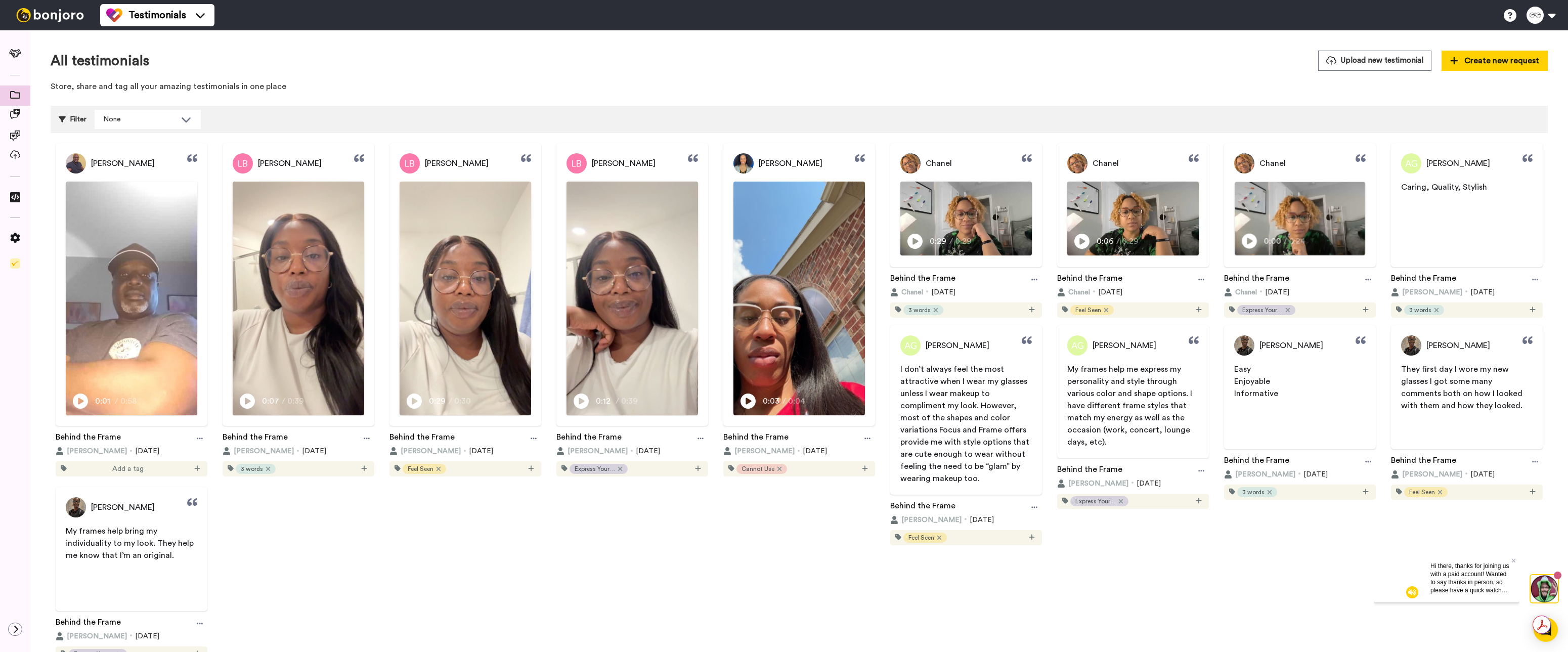
click at [1263, 212] on img at bounding box center [1300, 218] width 130 height 73
click at [1263, 213] on video at bounding box center [1300, 218] width 130 height 73
click at [813, 275] on video at bounding box center [799, 298] width 130 height 232
click at [818, 292] on video at bounding box center [799, 298] width 130 height 232
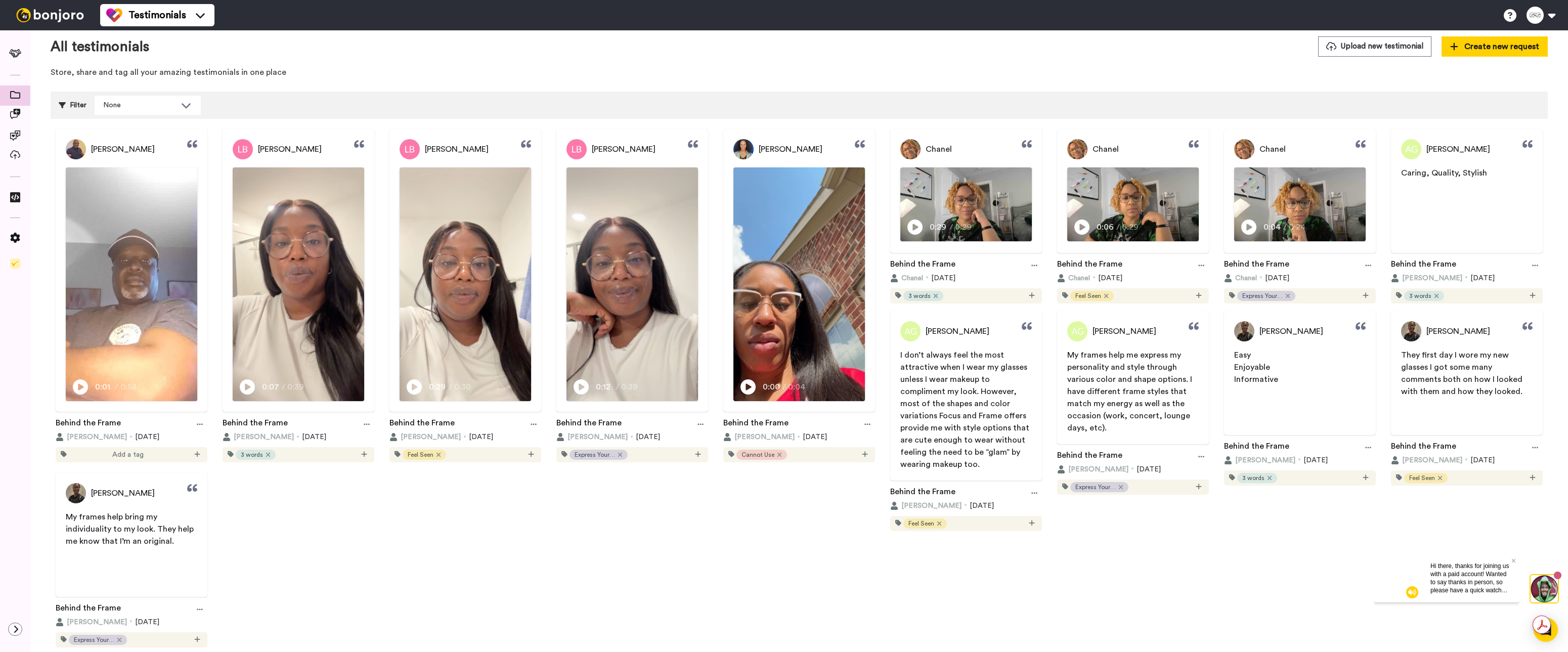
scroll to position [52, 0]
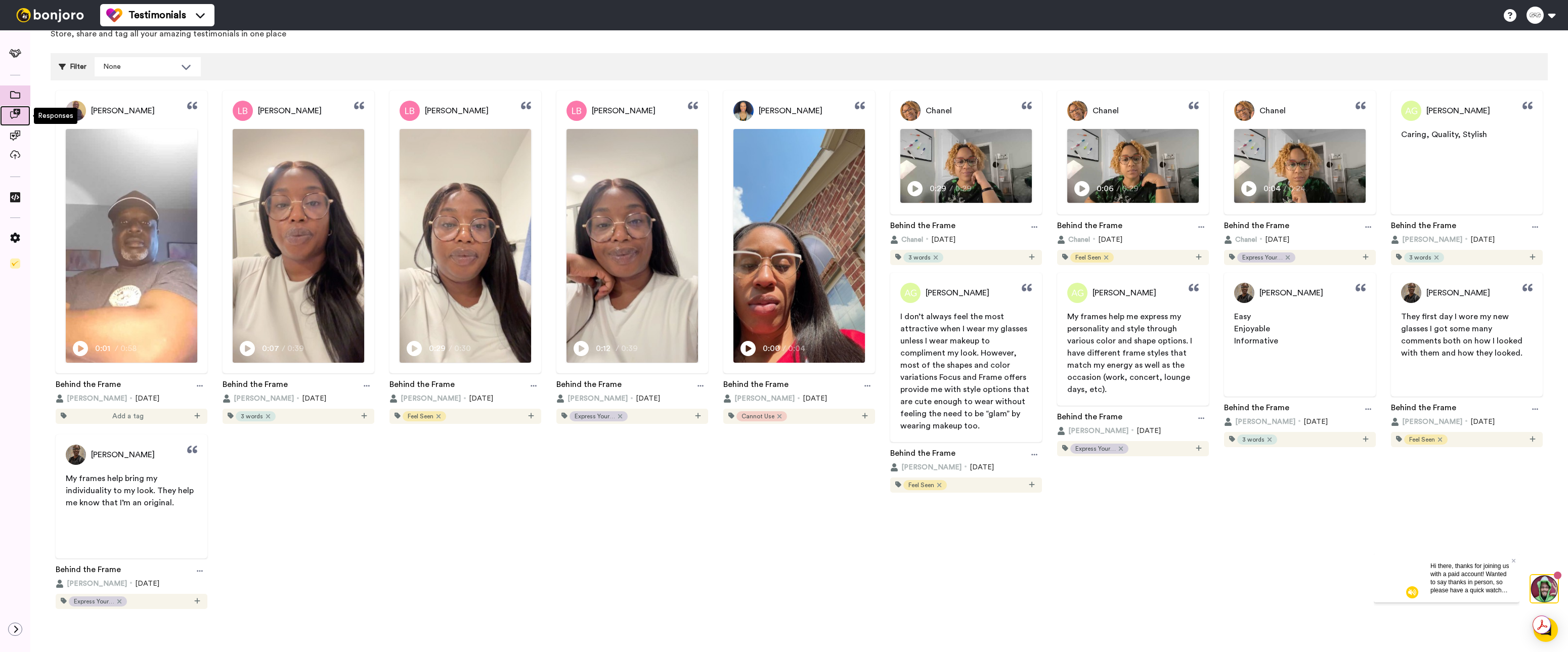
click at [20, 119] on span at bounding box center [15, 116] width 30 height 10
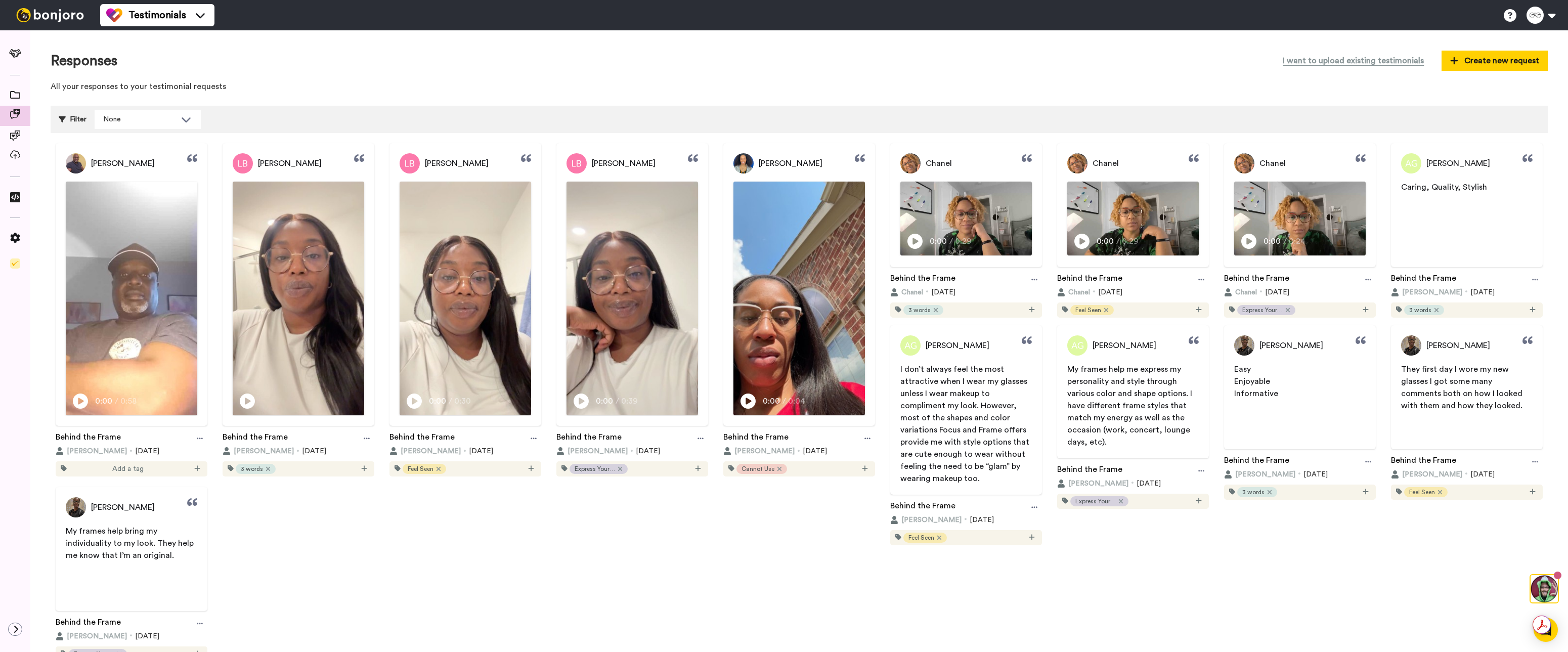
scroll to position [52, 0]
